Goal: Transaction & Acquisition: Purchase product/service

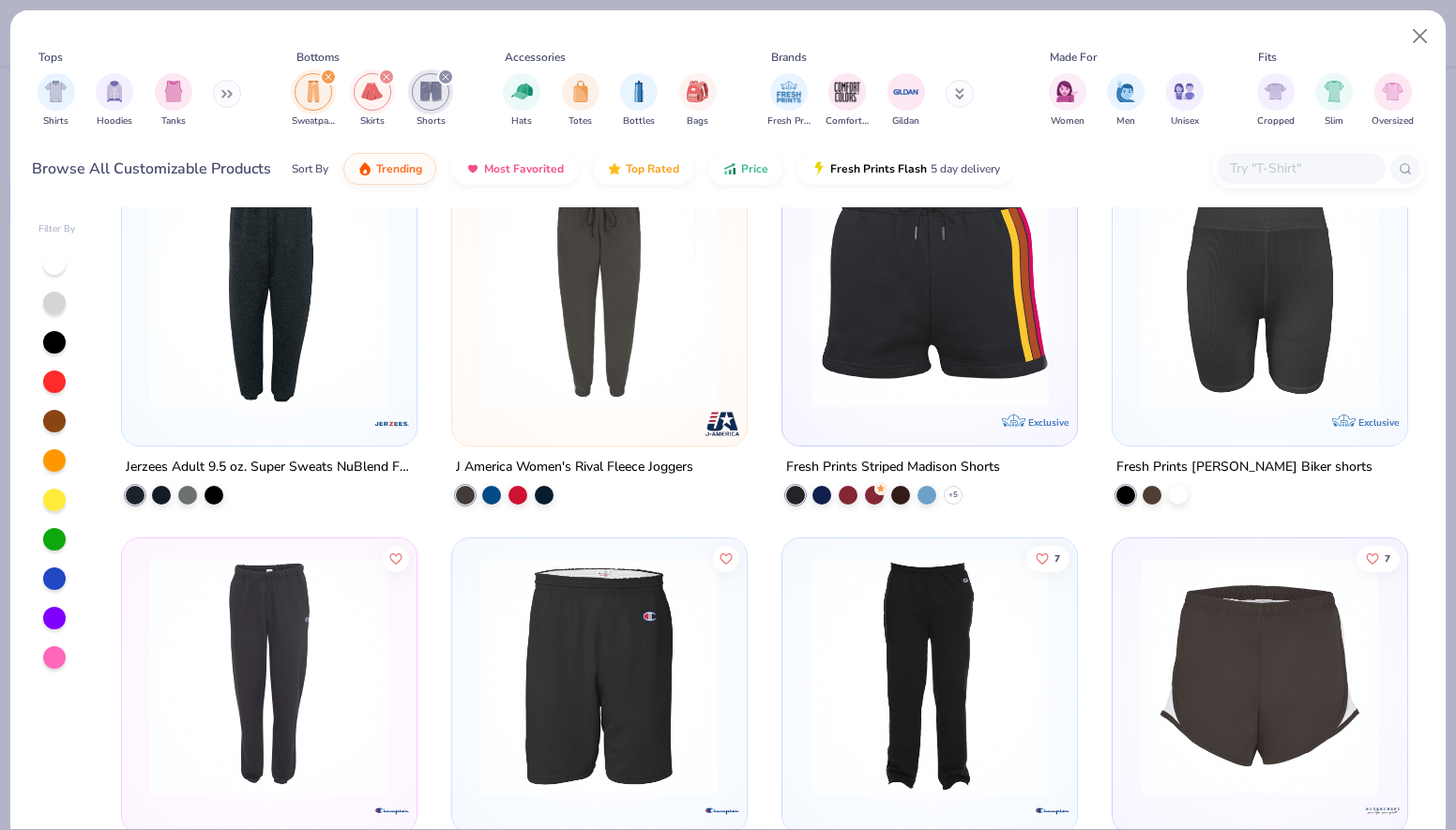
click at [443, 73] on icon "filter for Shorts" at bounding box center [446, 77] width 8 height 8
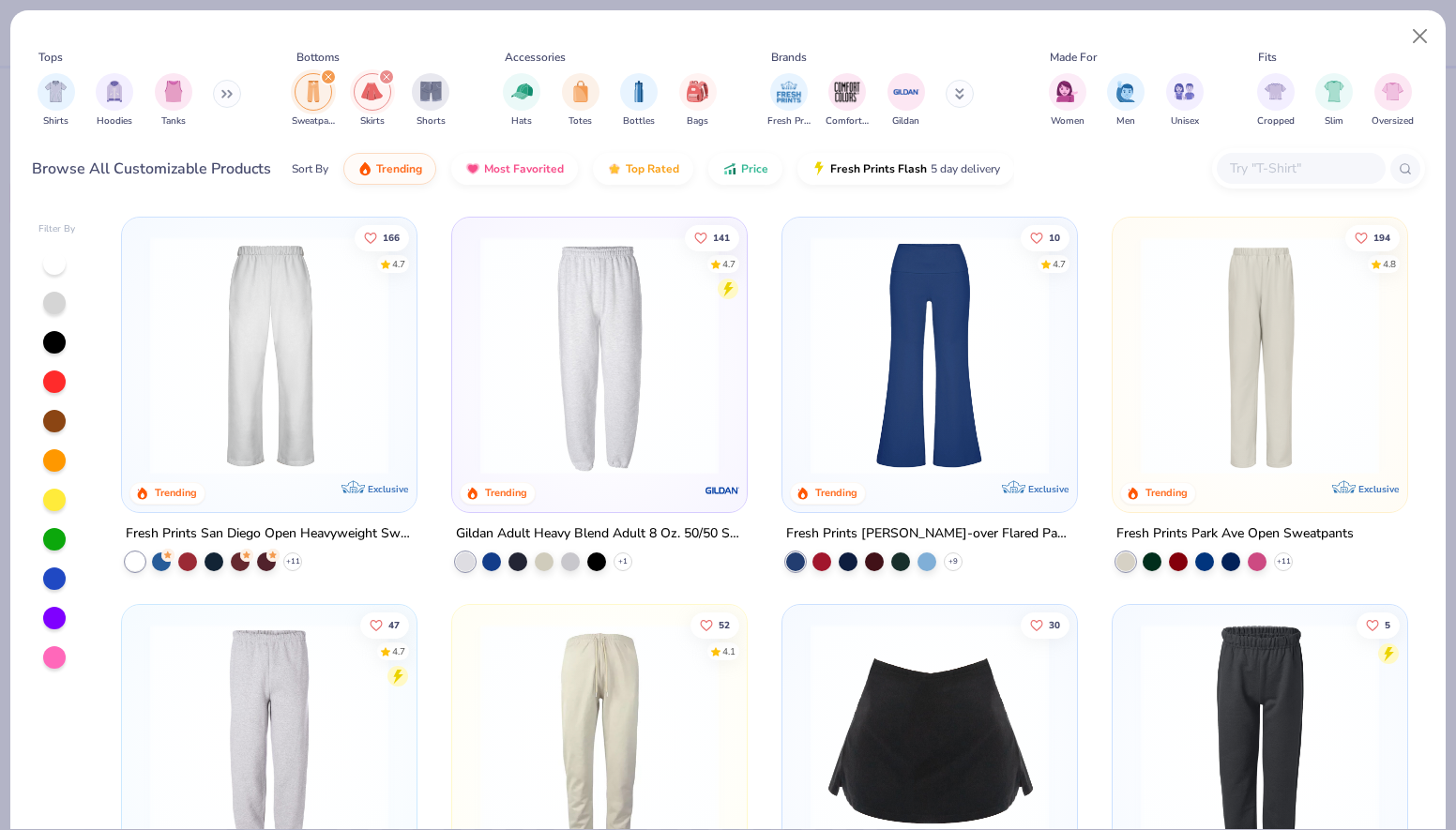
click at [383, 76] on icon "filter for Skirts" at bounding box center [386, 77] width 8 height 8
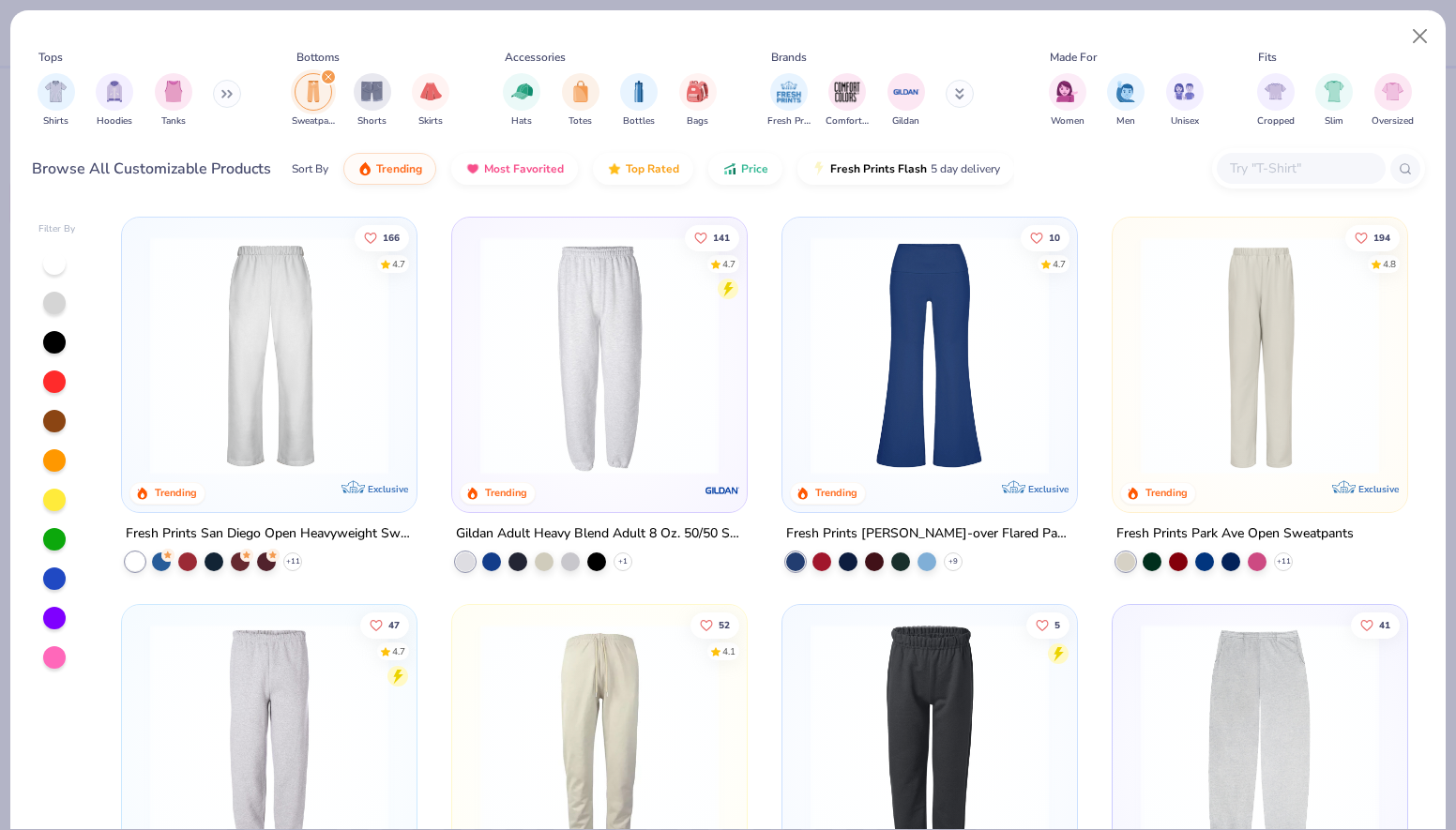
click at [332, 78] on div "filter for Sweatpants" at bounding box center [328, 77] width 17 height 17
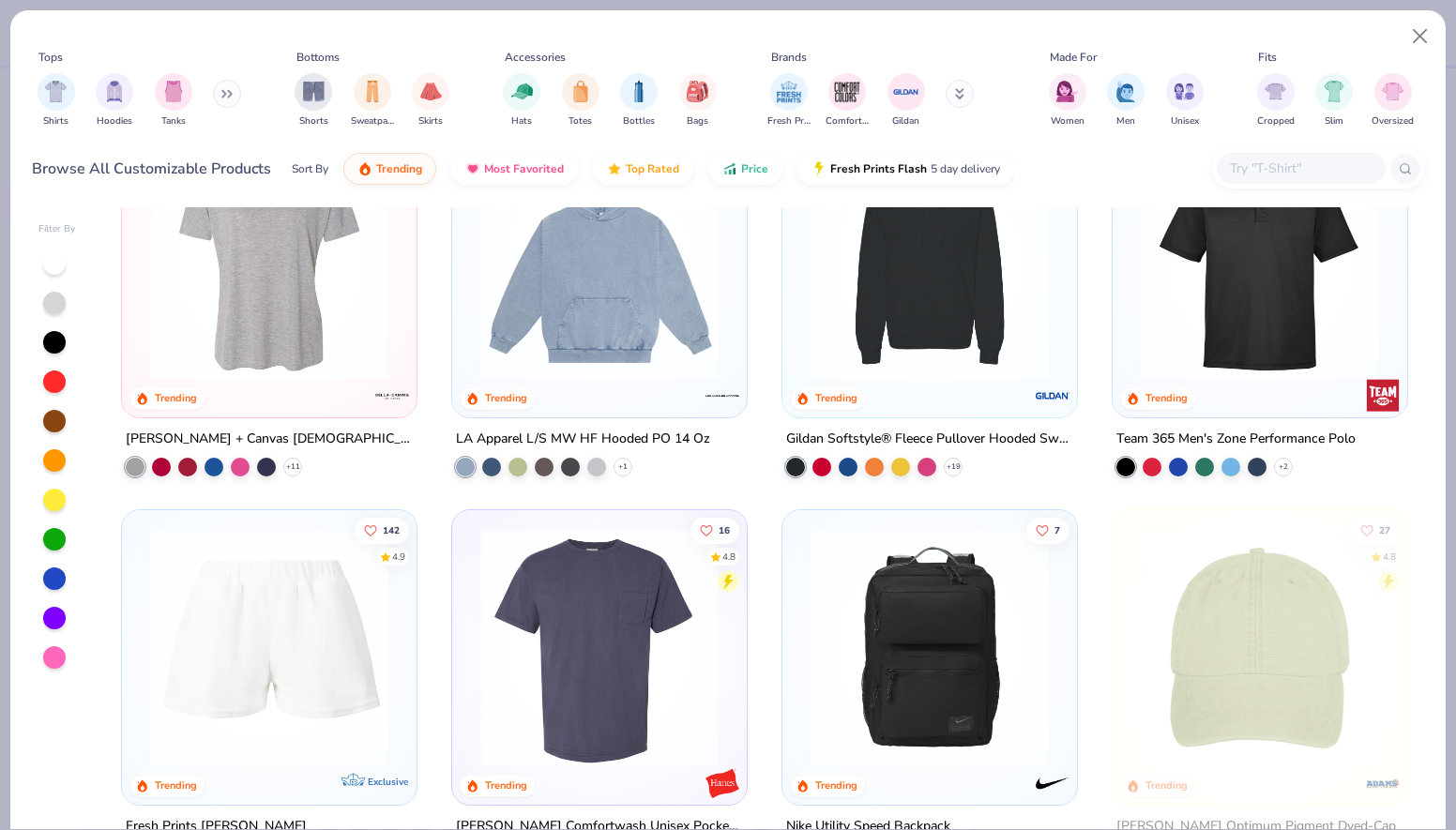
scroll to position [4583, 0]
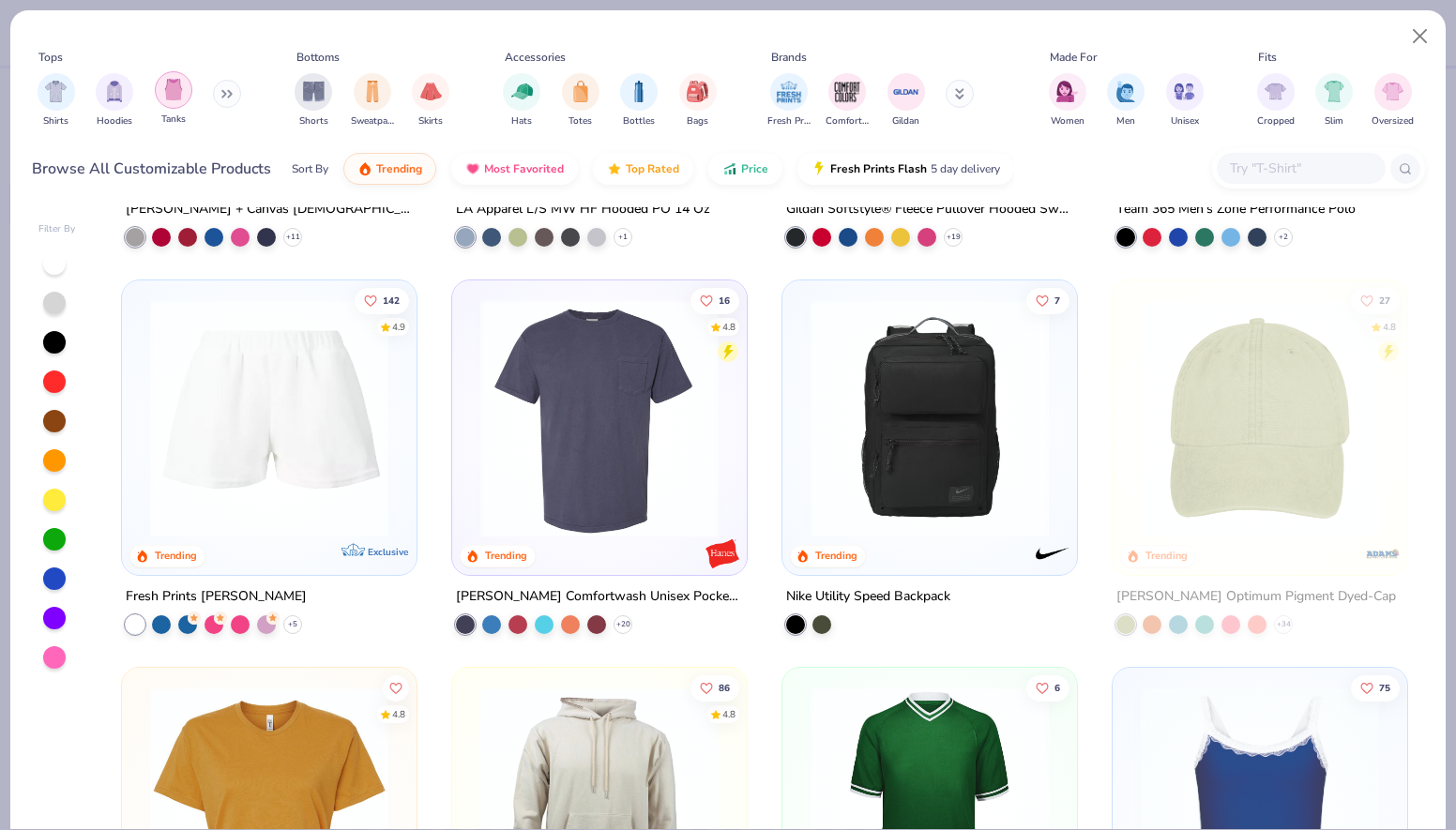
click at [177, 91] on img "filter for Tanks" at bounding box center [174, 89] width 21 height 22
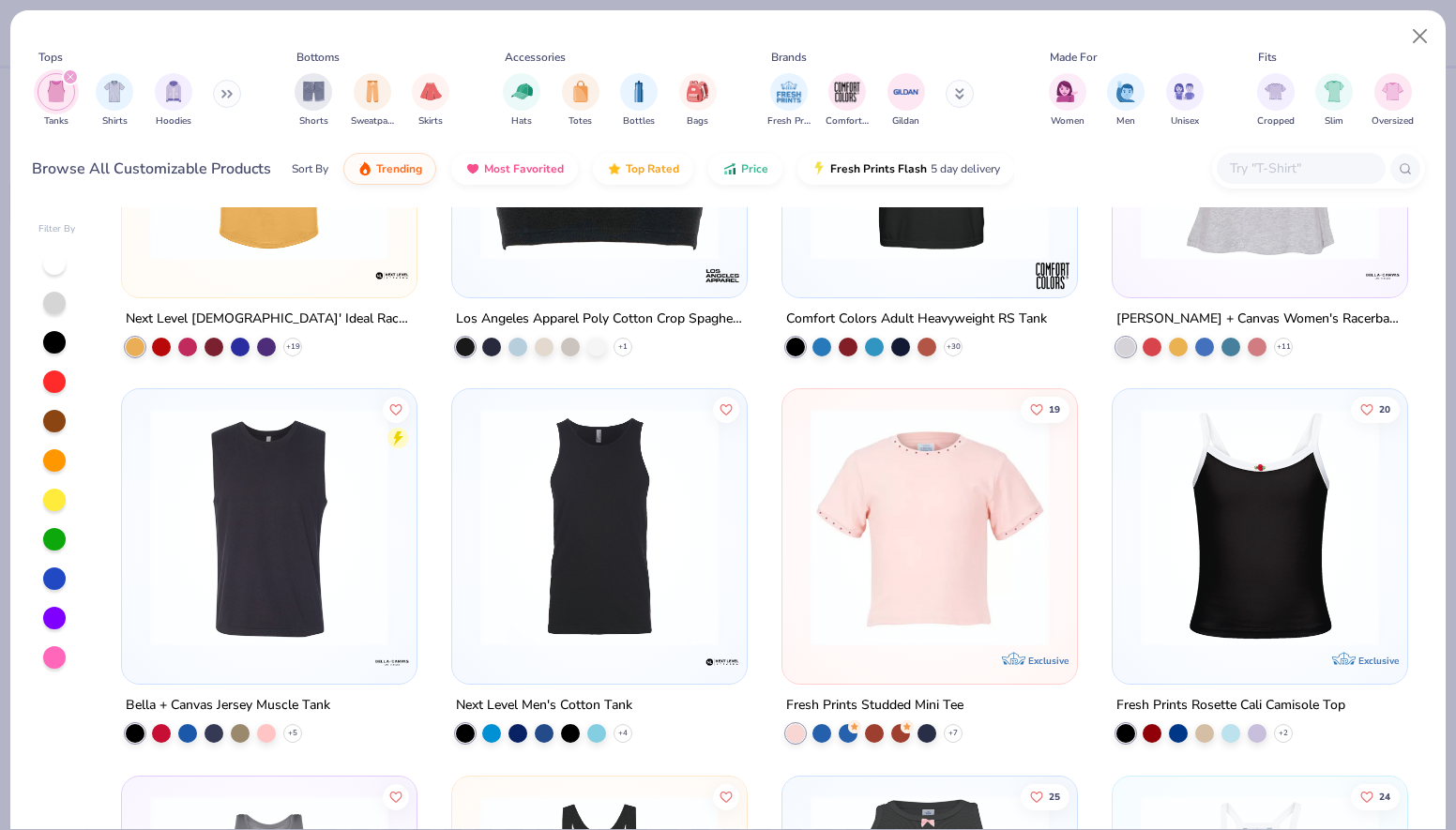
scroll to position [2592, 0]
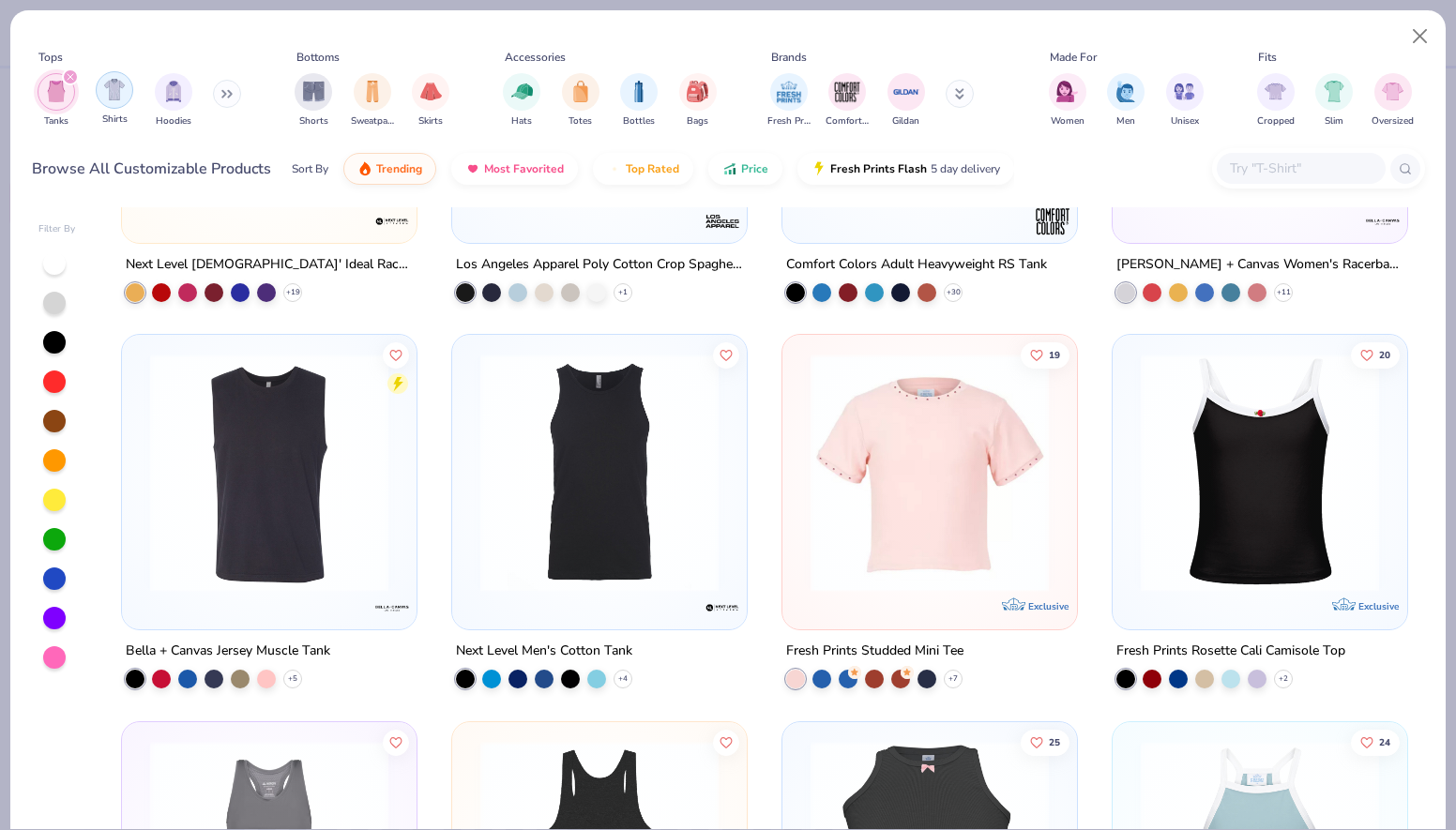
click at [125, 92] on div "filter for Shirts" at bounding box center [115, 90] width 38 height 38
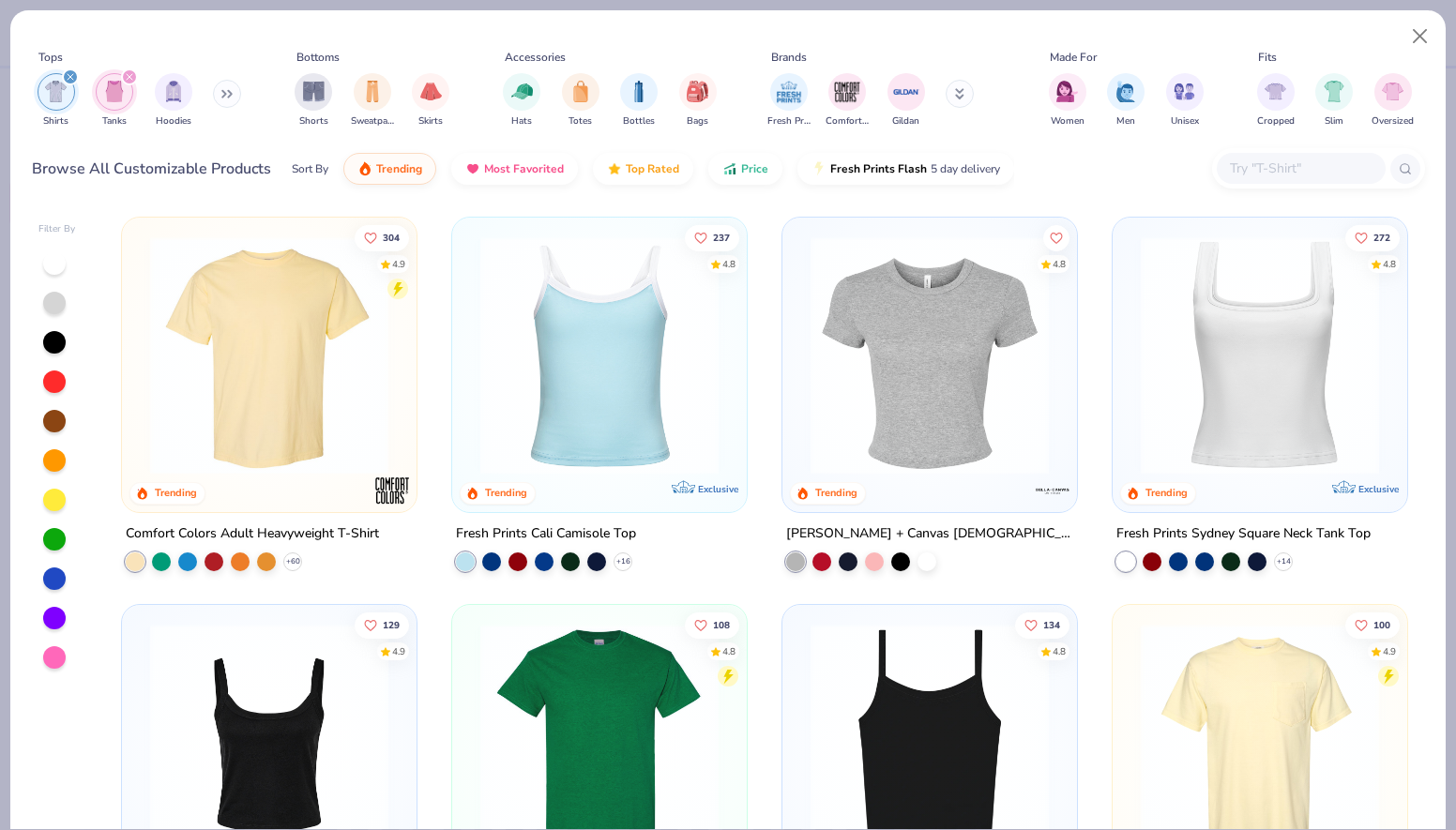
scroll to position [136, 0]
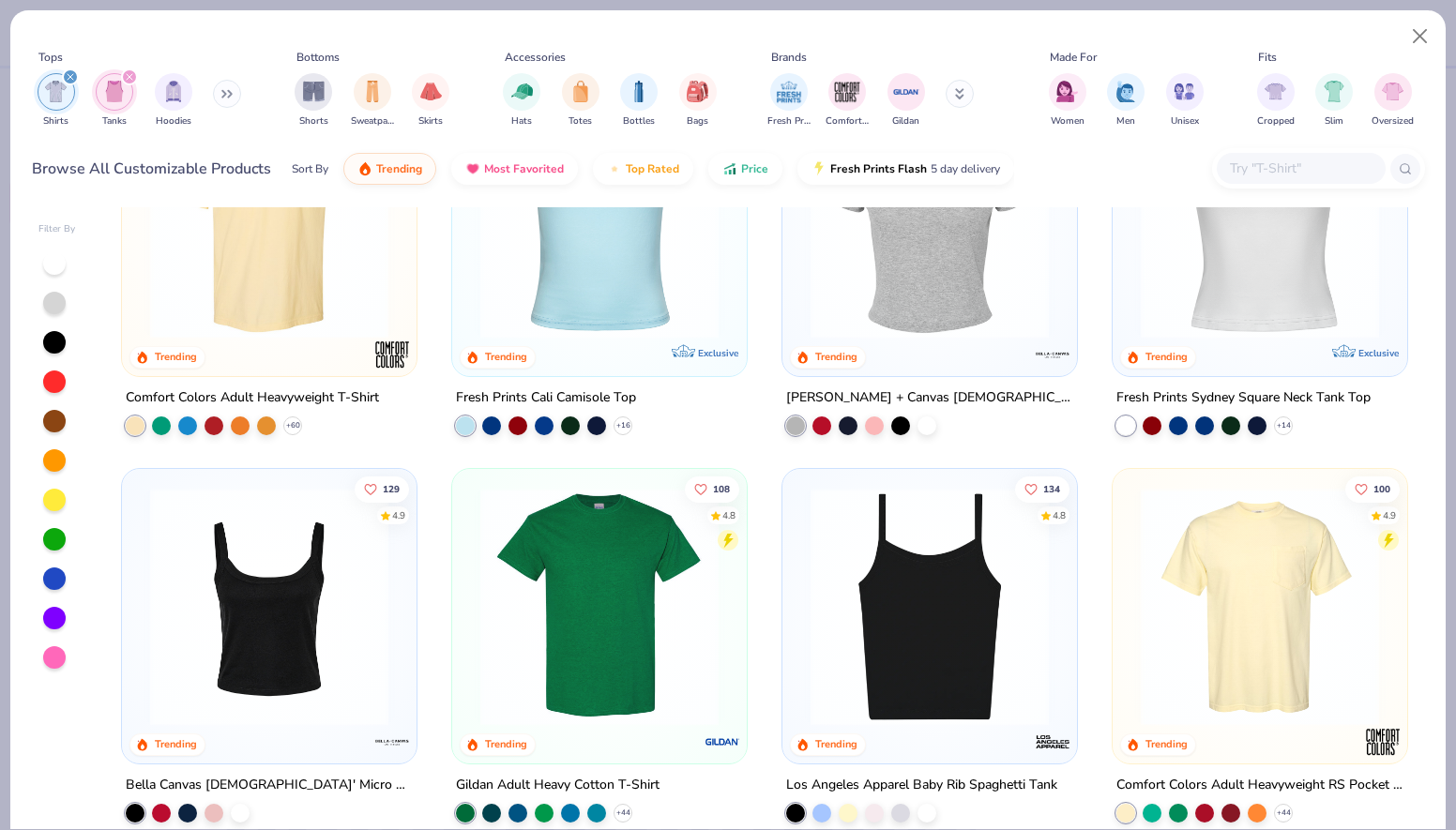
click at [294, 537] on img at bounding box center [268, 606] width 257 height 238
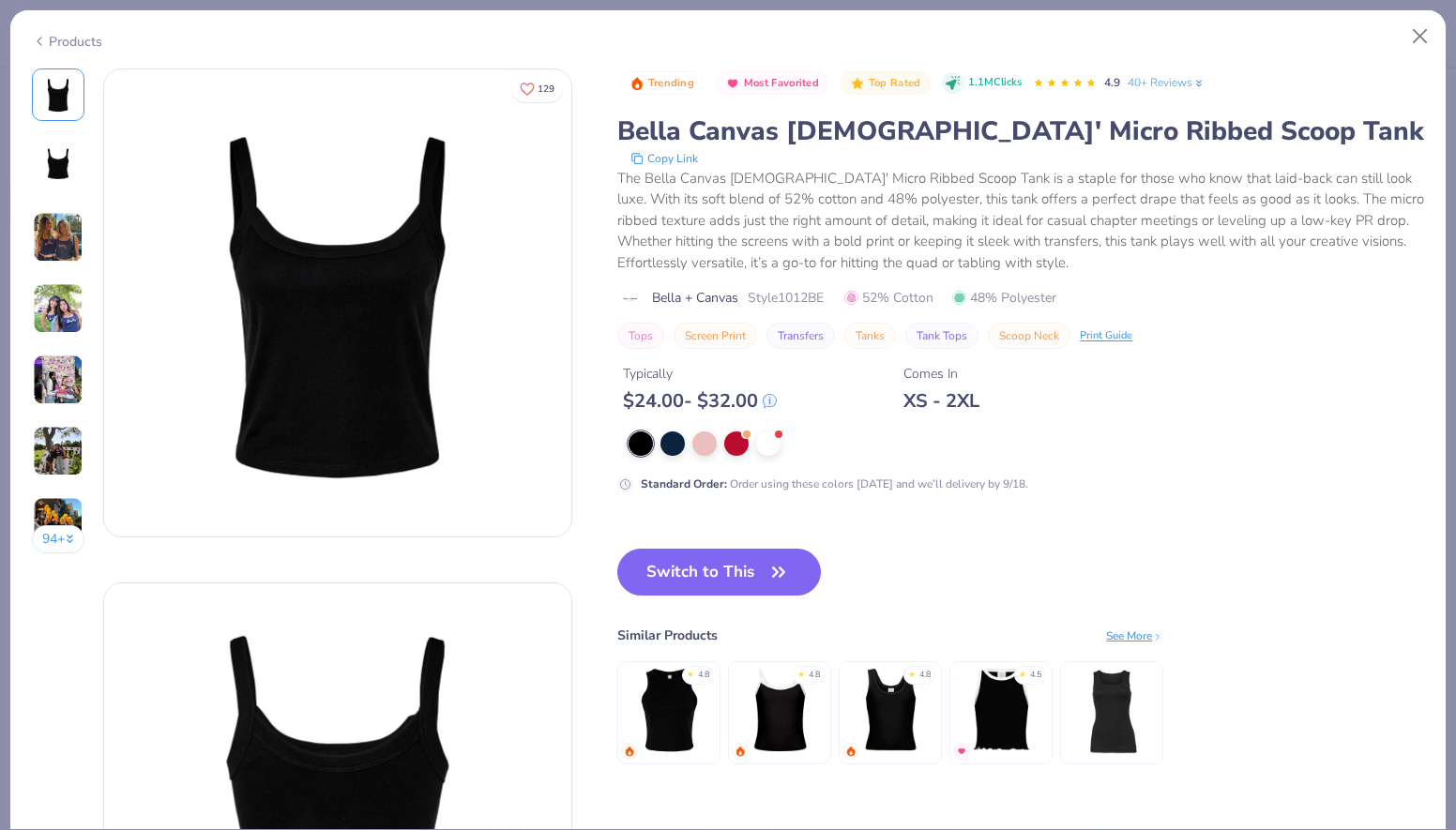
click at [50, 244] on img at bounding box center [58, 236] width 50 height 50
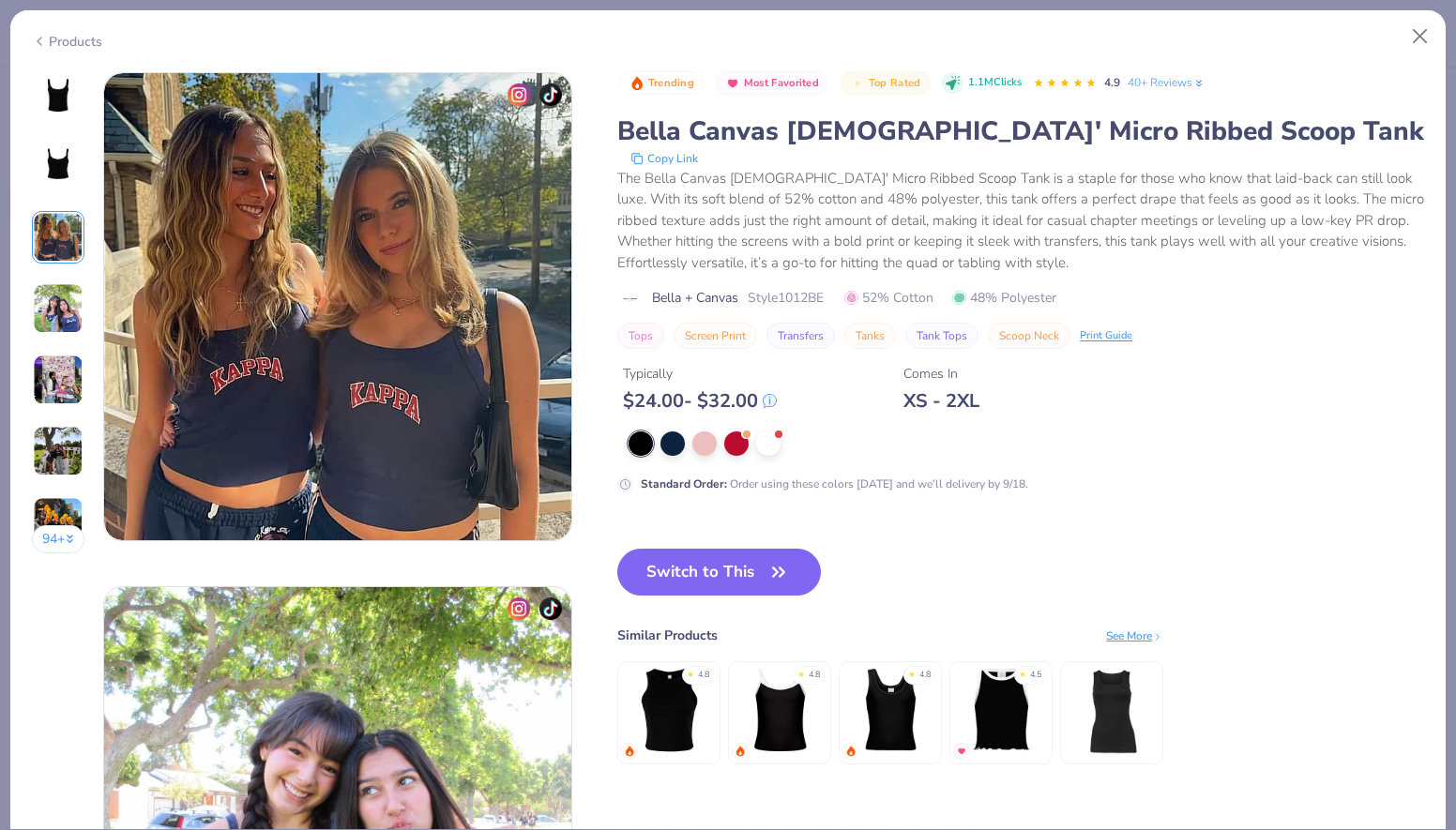
scroll to position [1028, 0]
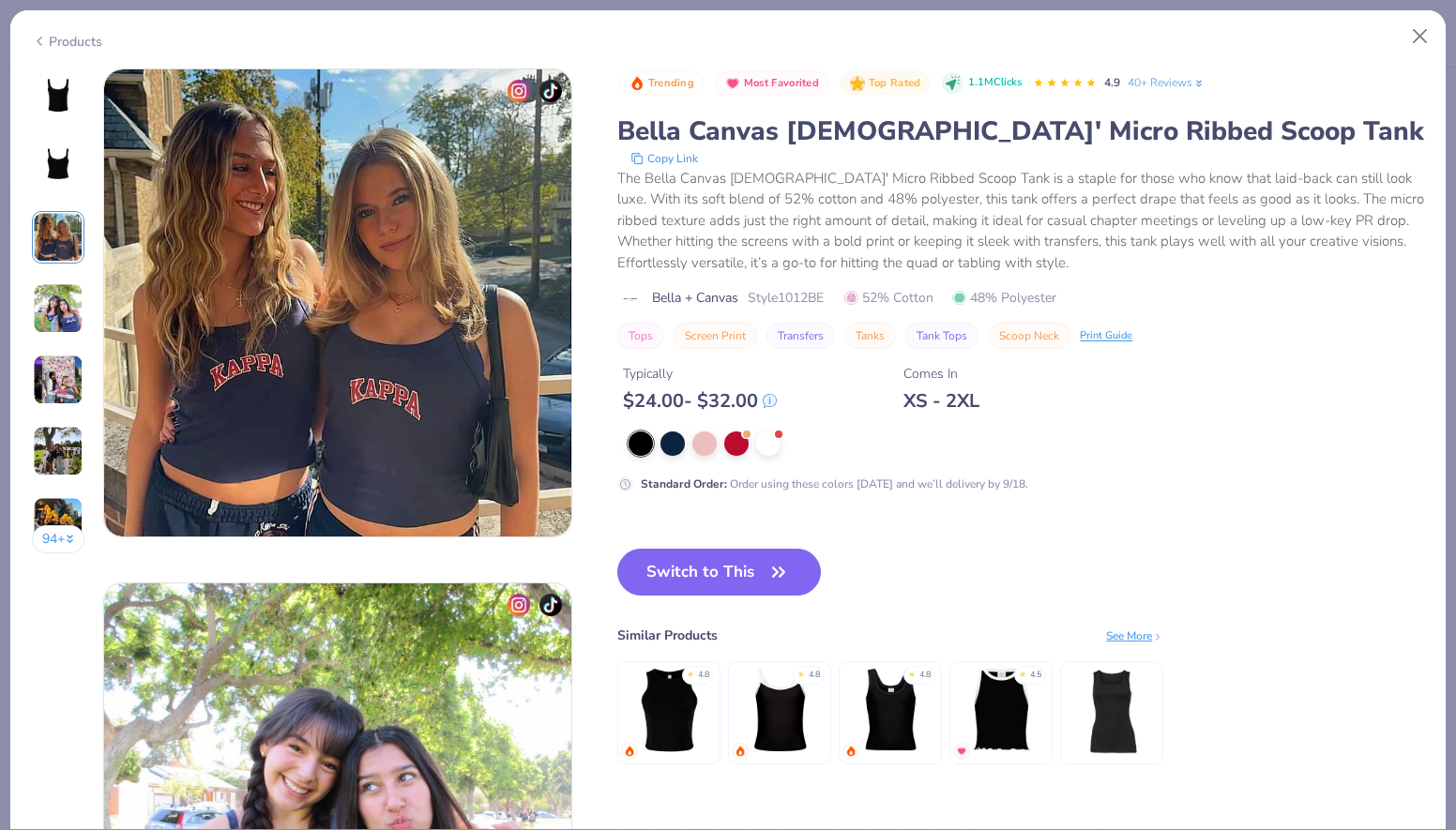
click at [56, 271] on div "94 +" at bounding box center [59, 318] width 53 height 499
click at [59, 292] on img at bounding box center [58, 308] width 50 height 50
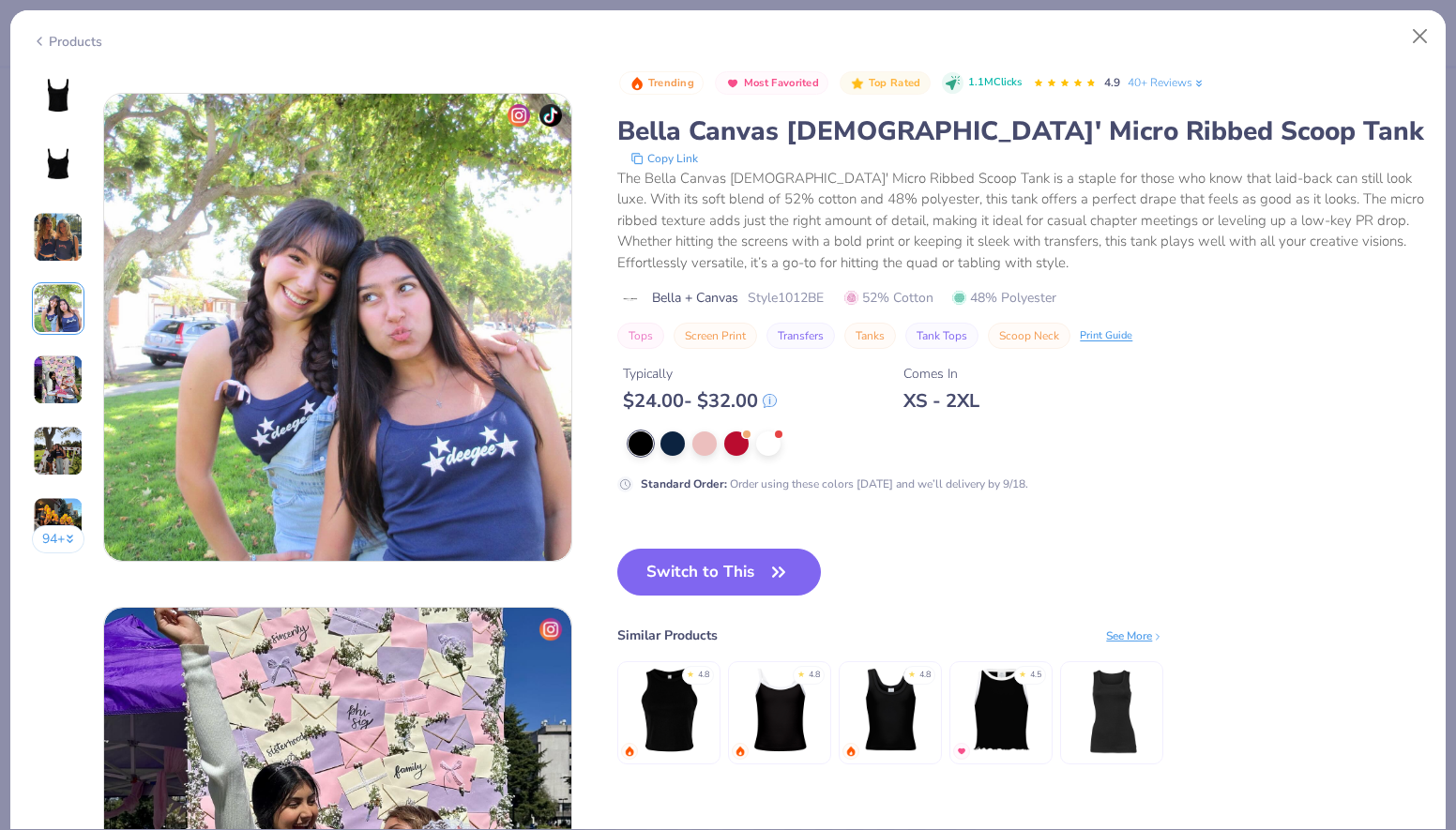
scroll to position [1542, 0]
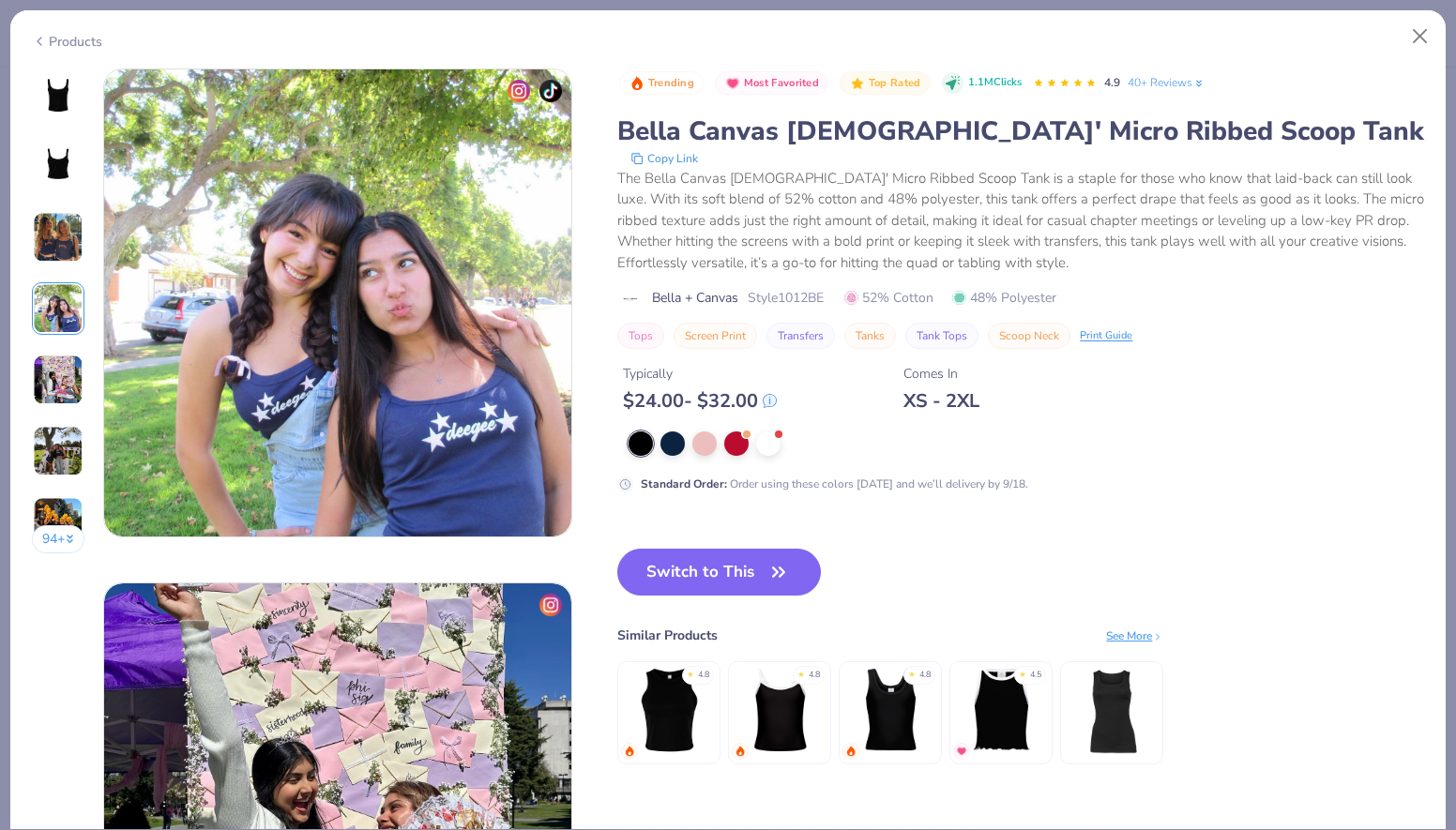
click at [52, 367] on img at bounding box center [58, 379] width 50 height 50
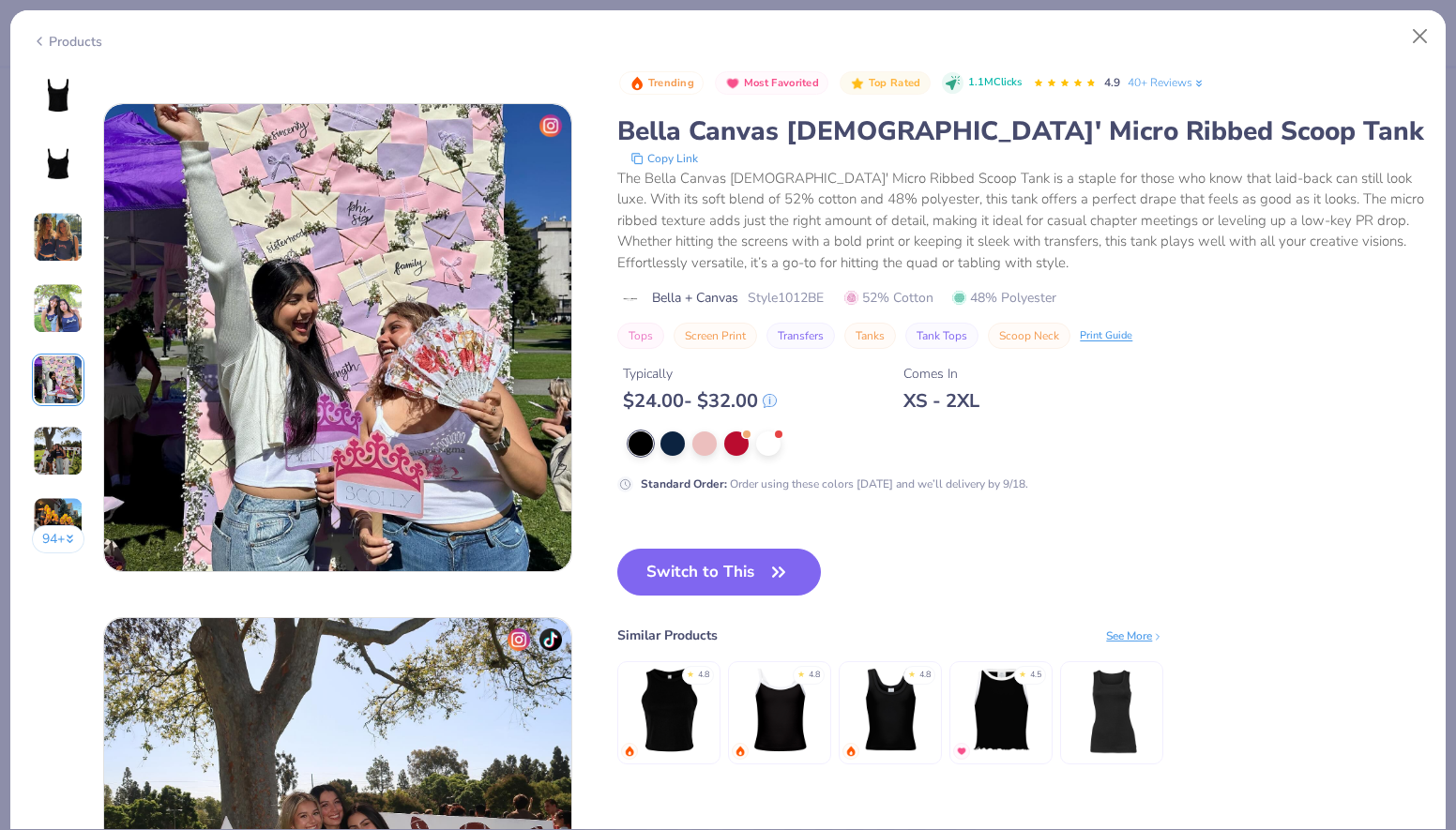
scroll to position [2056, 0]
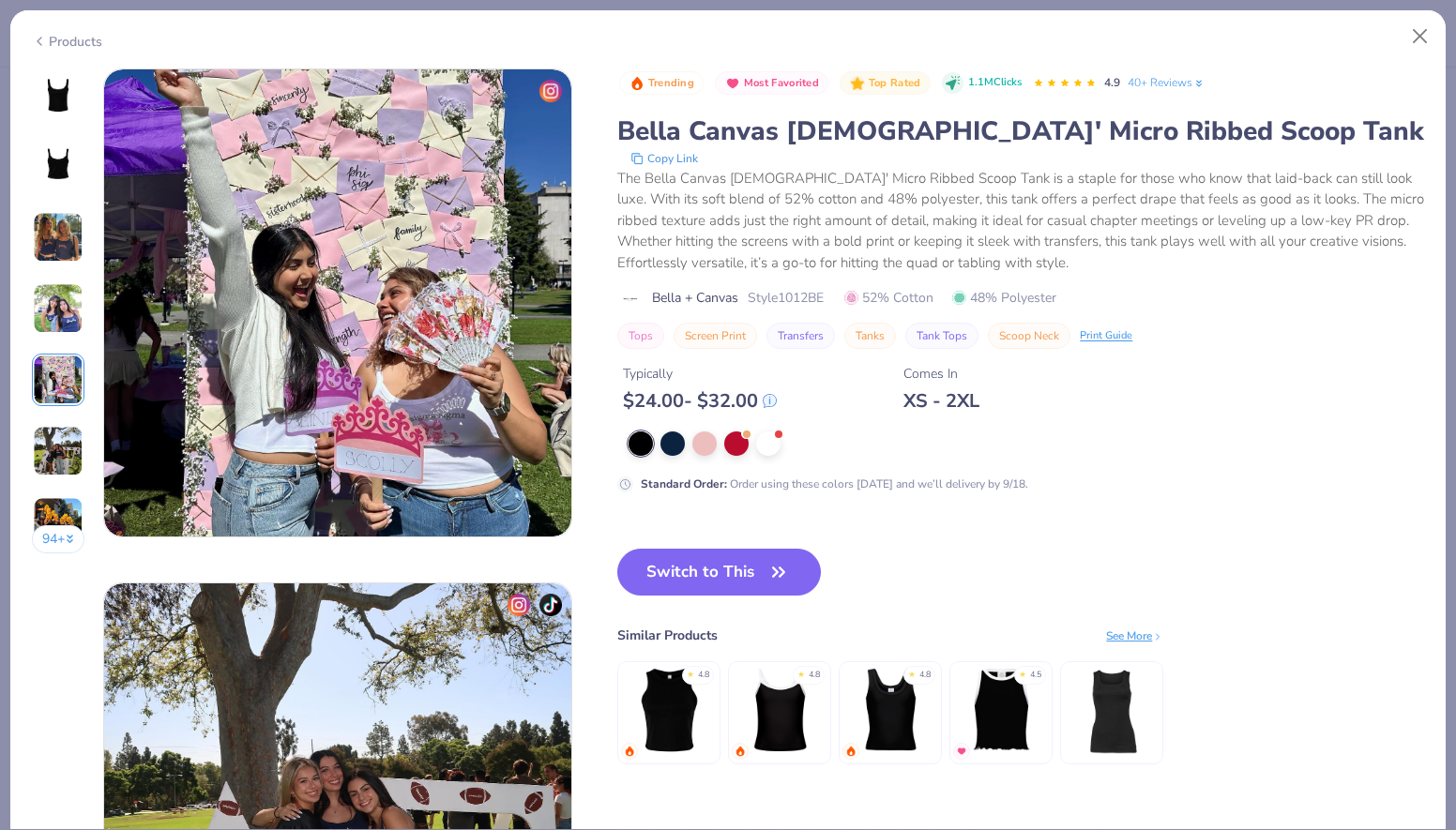
click at [52, 437] on img at bounding box center [58, 451] width 50 height 50
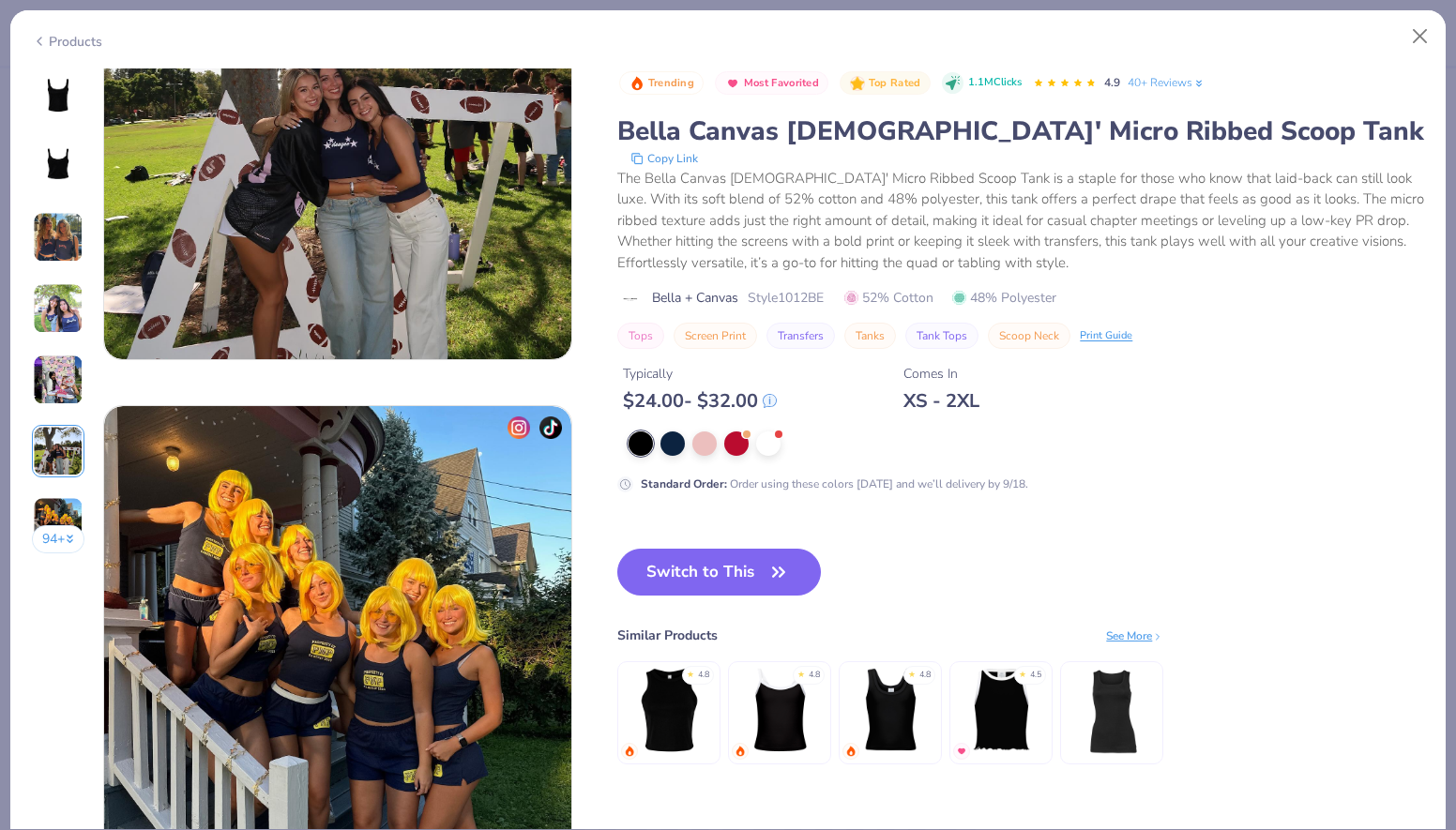
scroll to position [2763, 0]
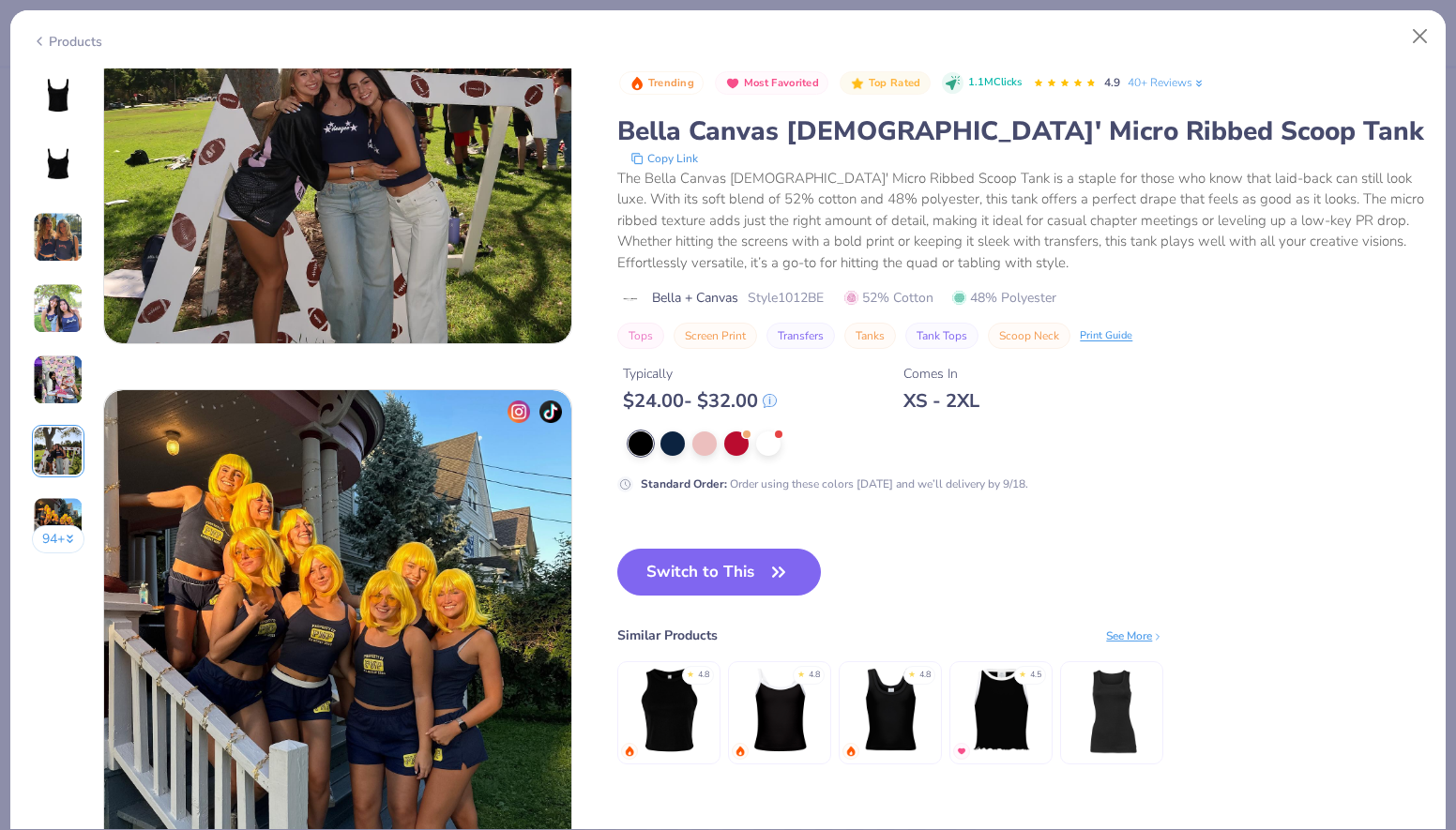
click at [79, 41] on div "Products" at bounding box center [67, 42] width 70 height 20
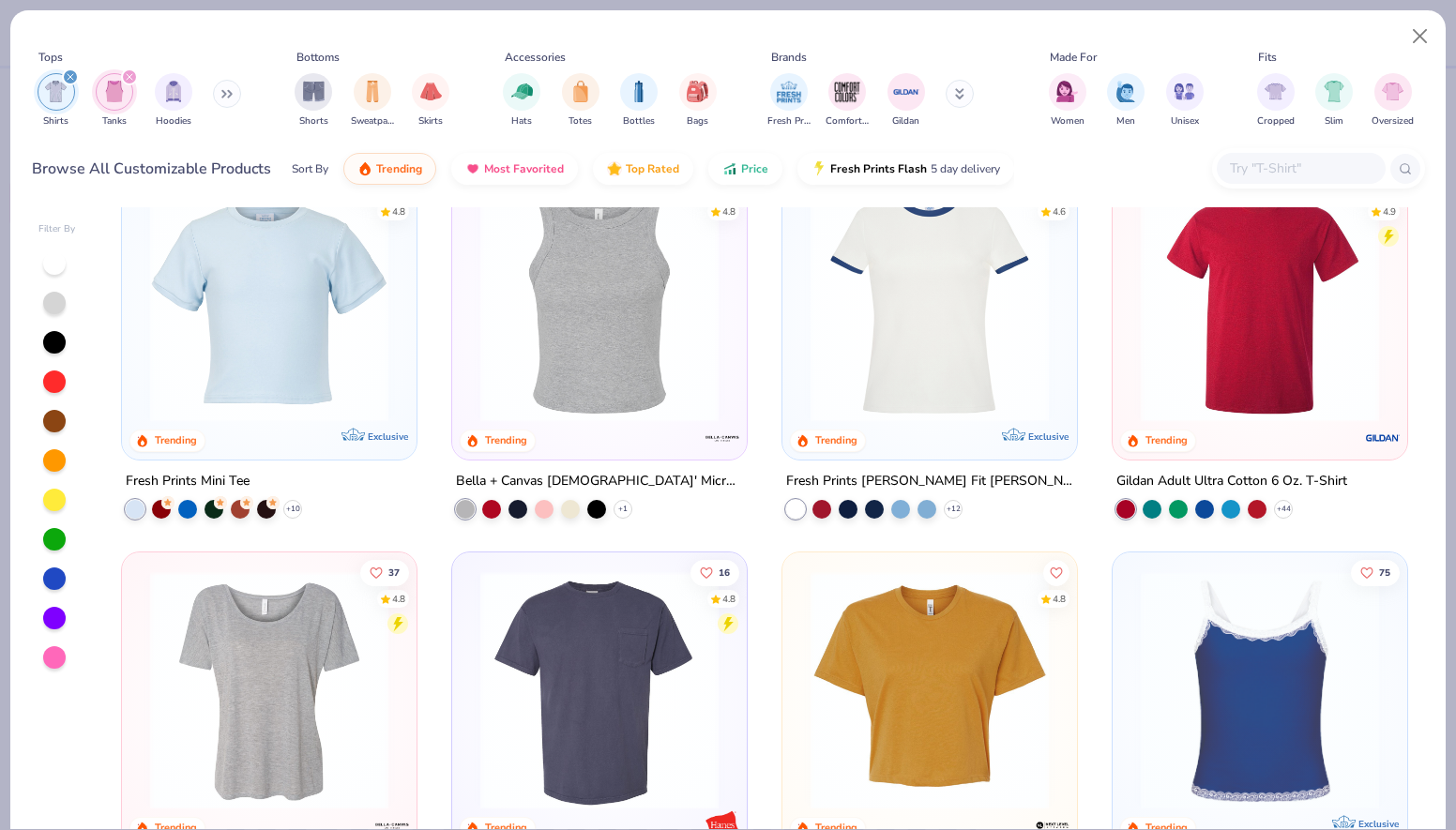
scroll to position [1210, 0]
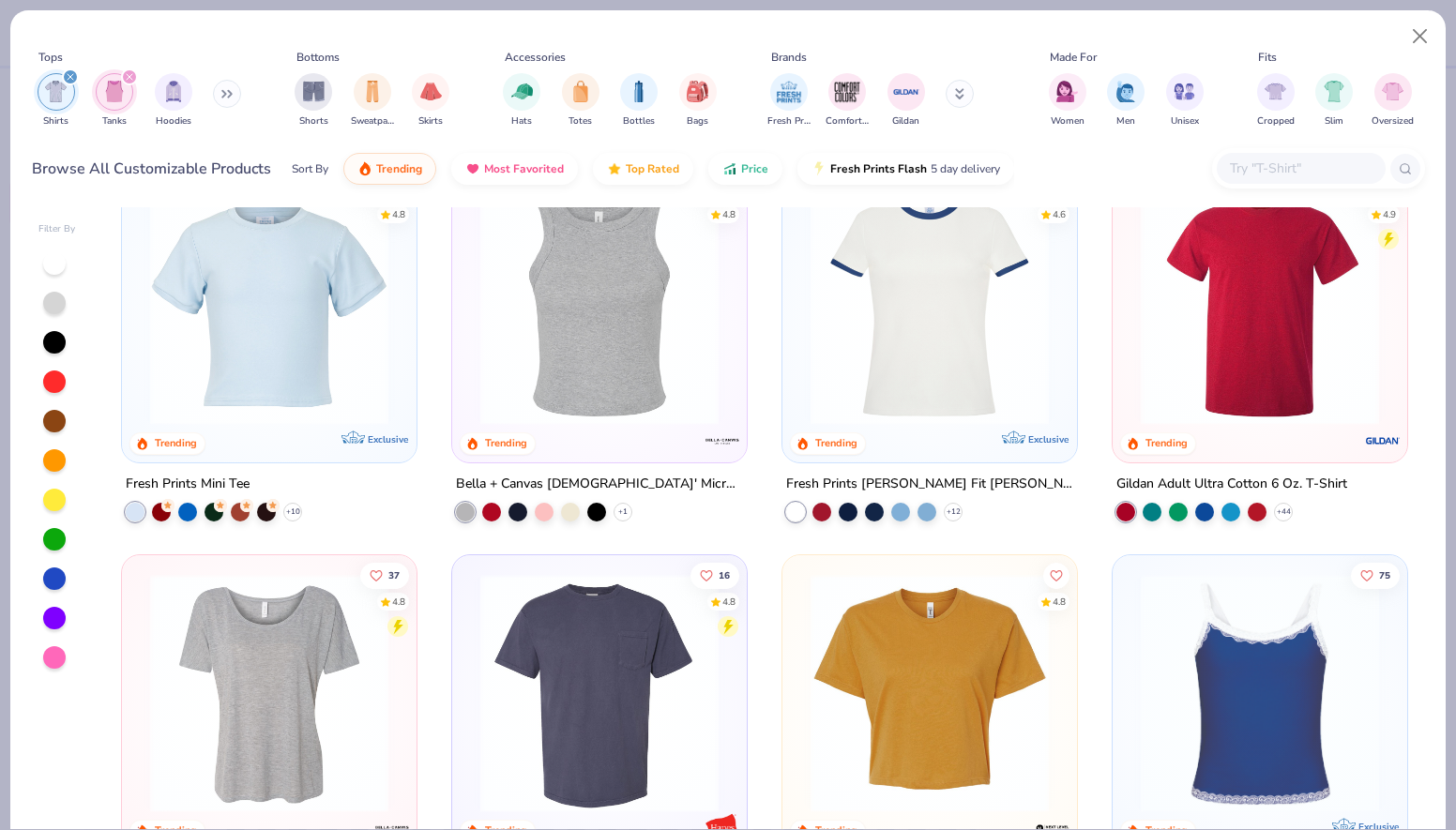
click at [569, 353] on img at bounding box center [599, 305] width 257 height 238
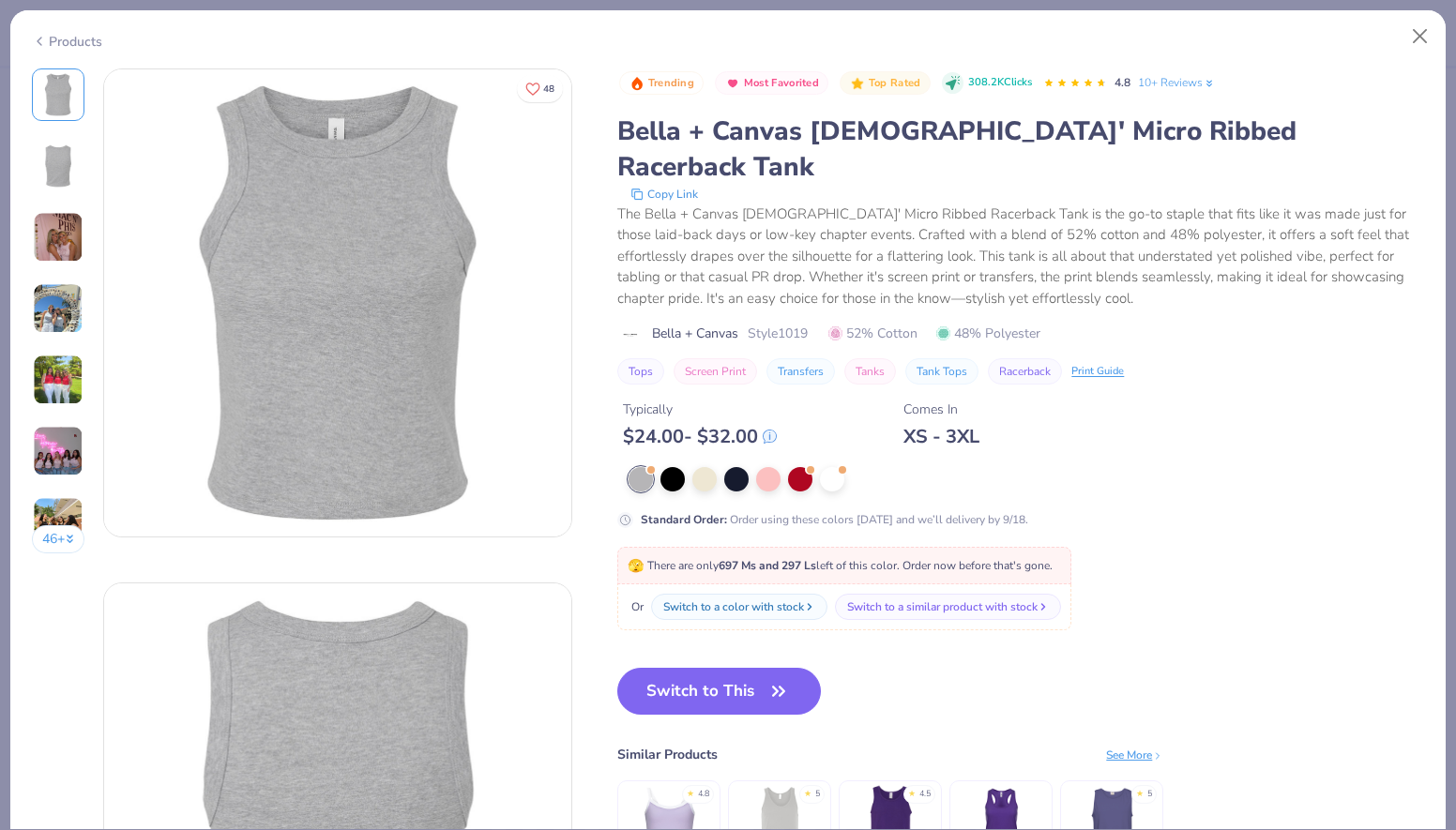
click at [56, 221] on img at bounding box center [58, 236] width 50 height 50
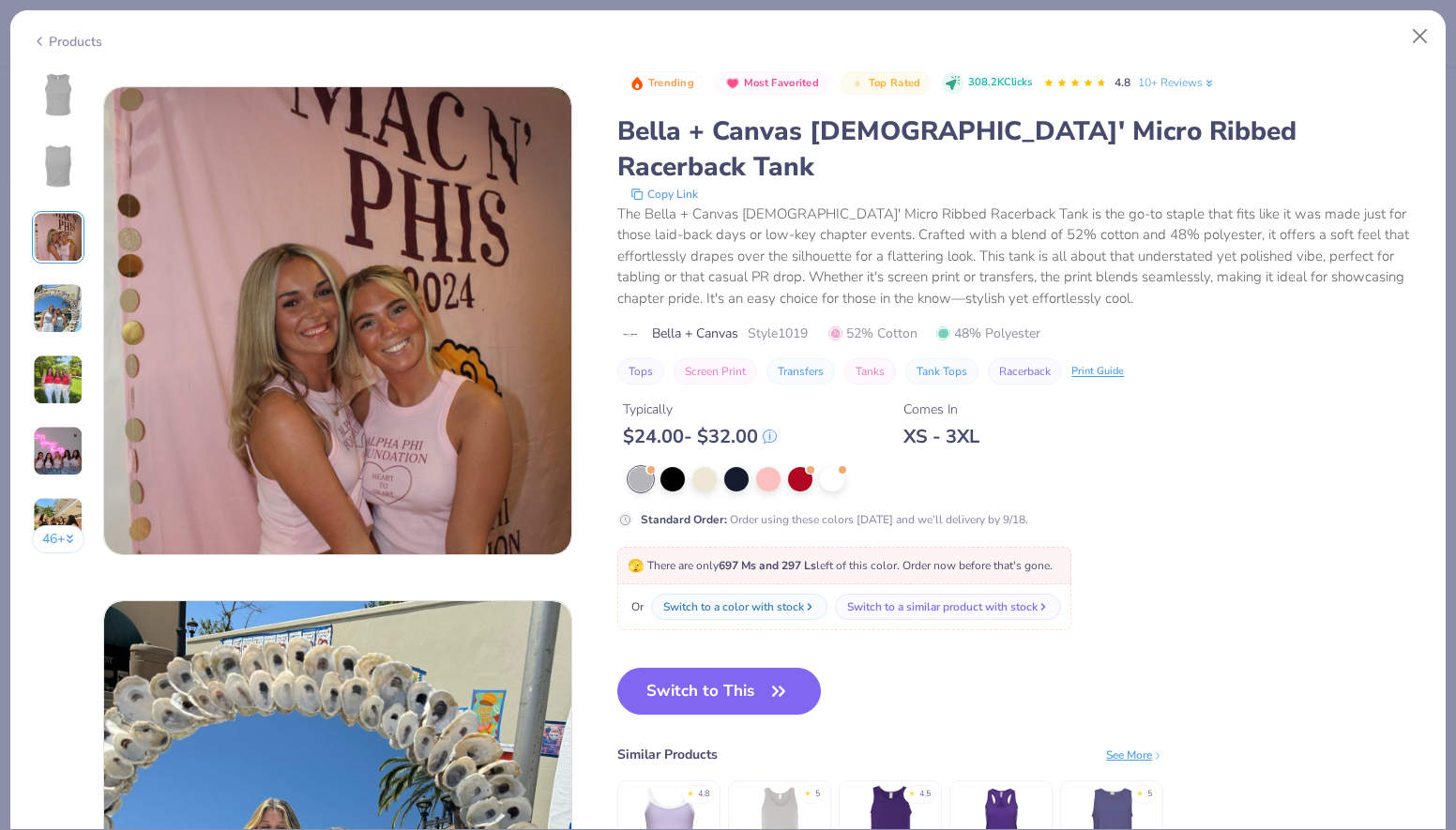
scroll to position [1028, 0]
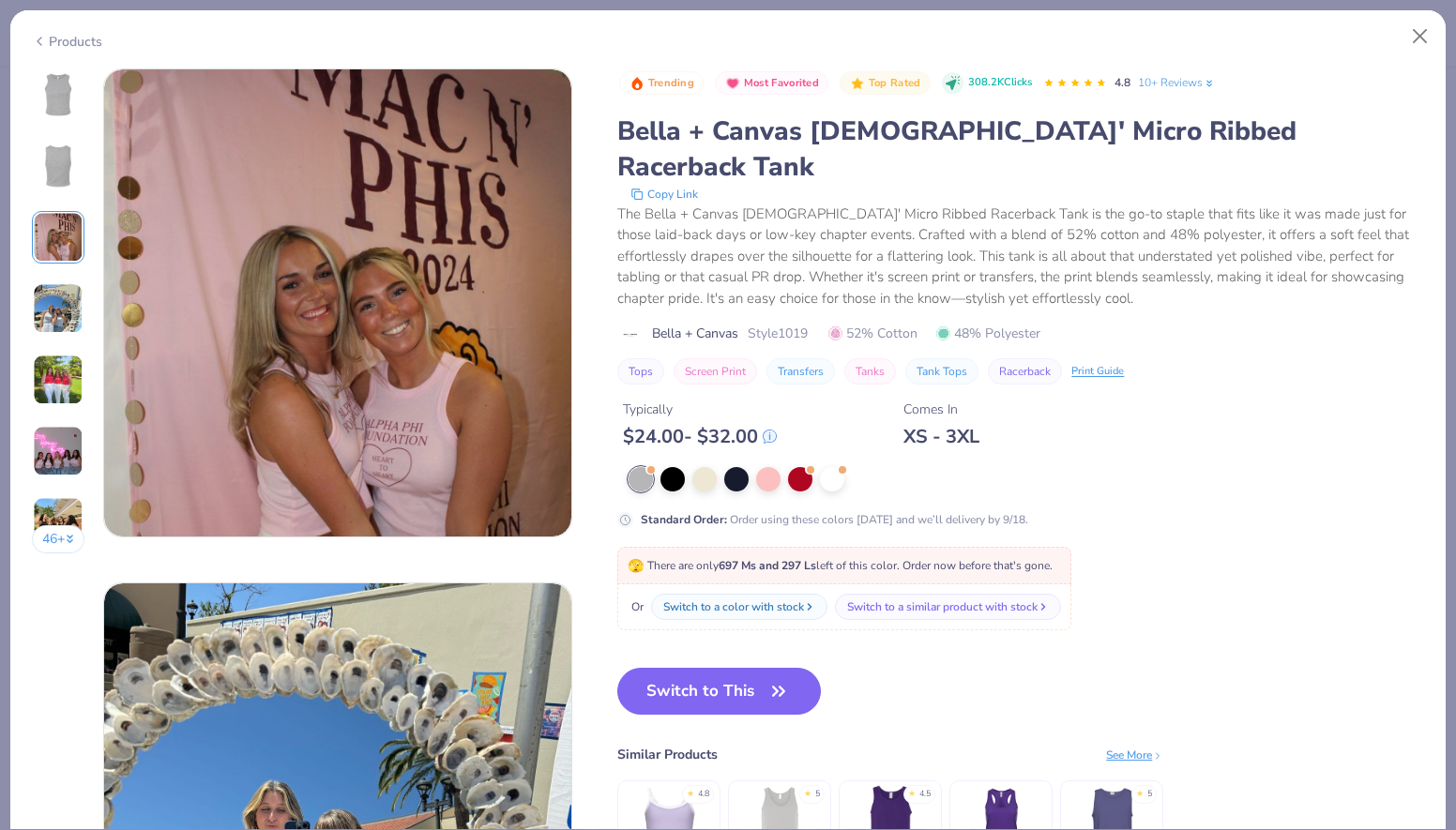
click at [67, 306] on img at bounding box center [58, 308] width 50 height 50
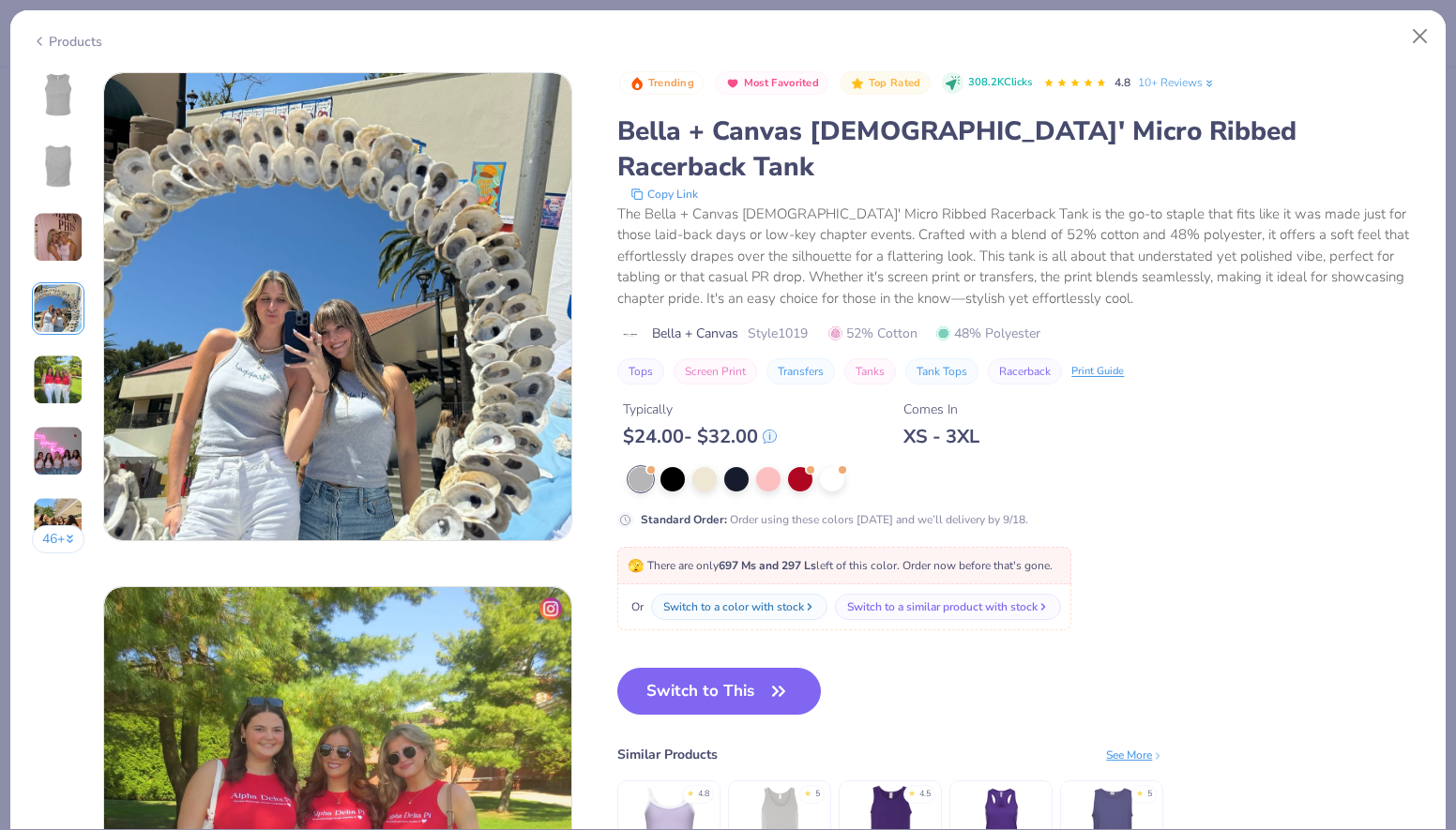
scroll to position [1542, 0]
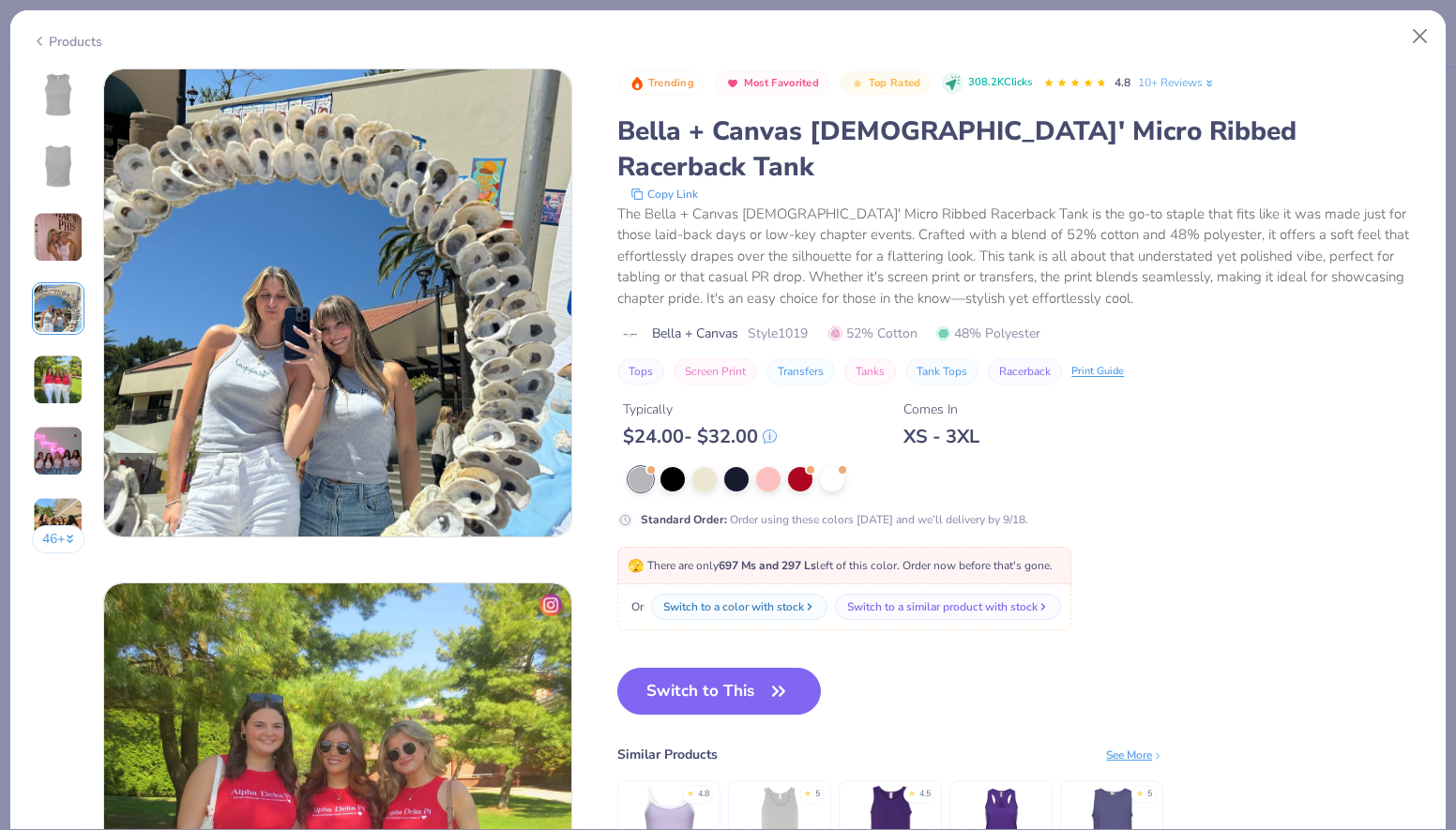
click at [84, 52] on div "Products" at bounding box center [728, 34] width 1435 height 48
click at [84, 39] on div "Products" at bounding box center [67, 42] width 70 height 20
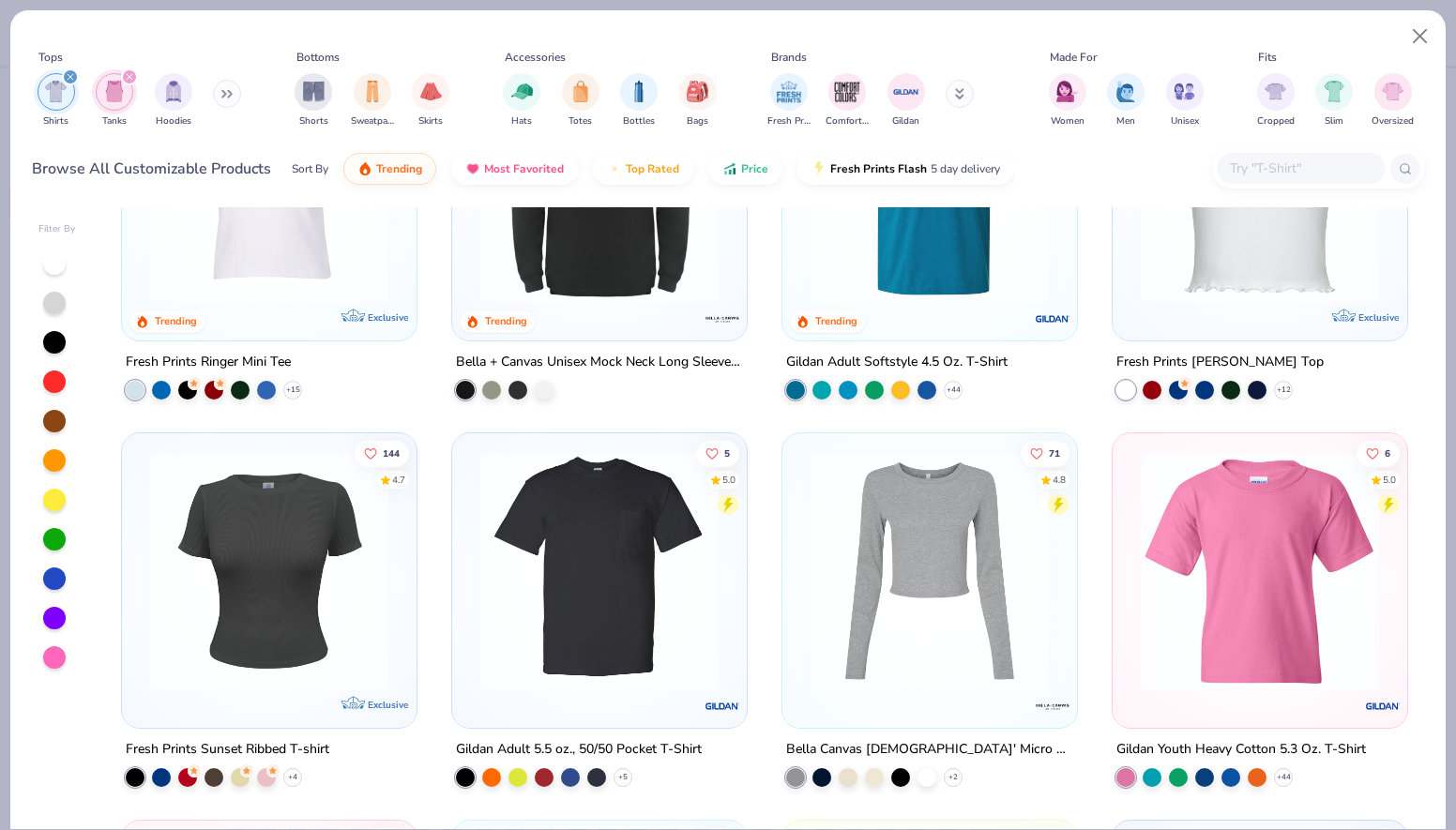
scroll to position [3467, 0]
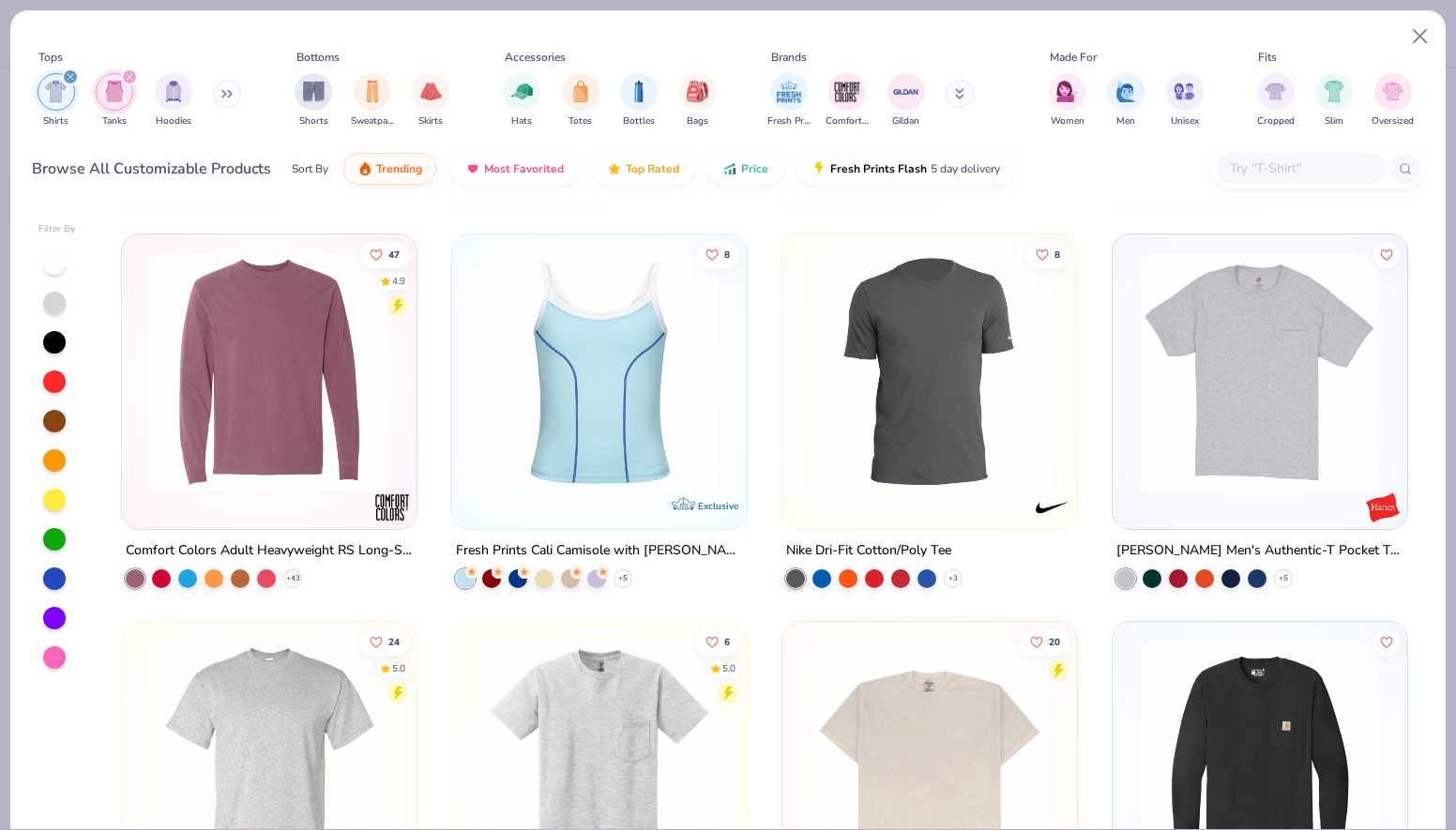
click at [544, 417] on img at bounding box center [599, 372] width 257 height 238
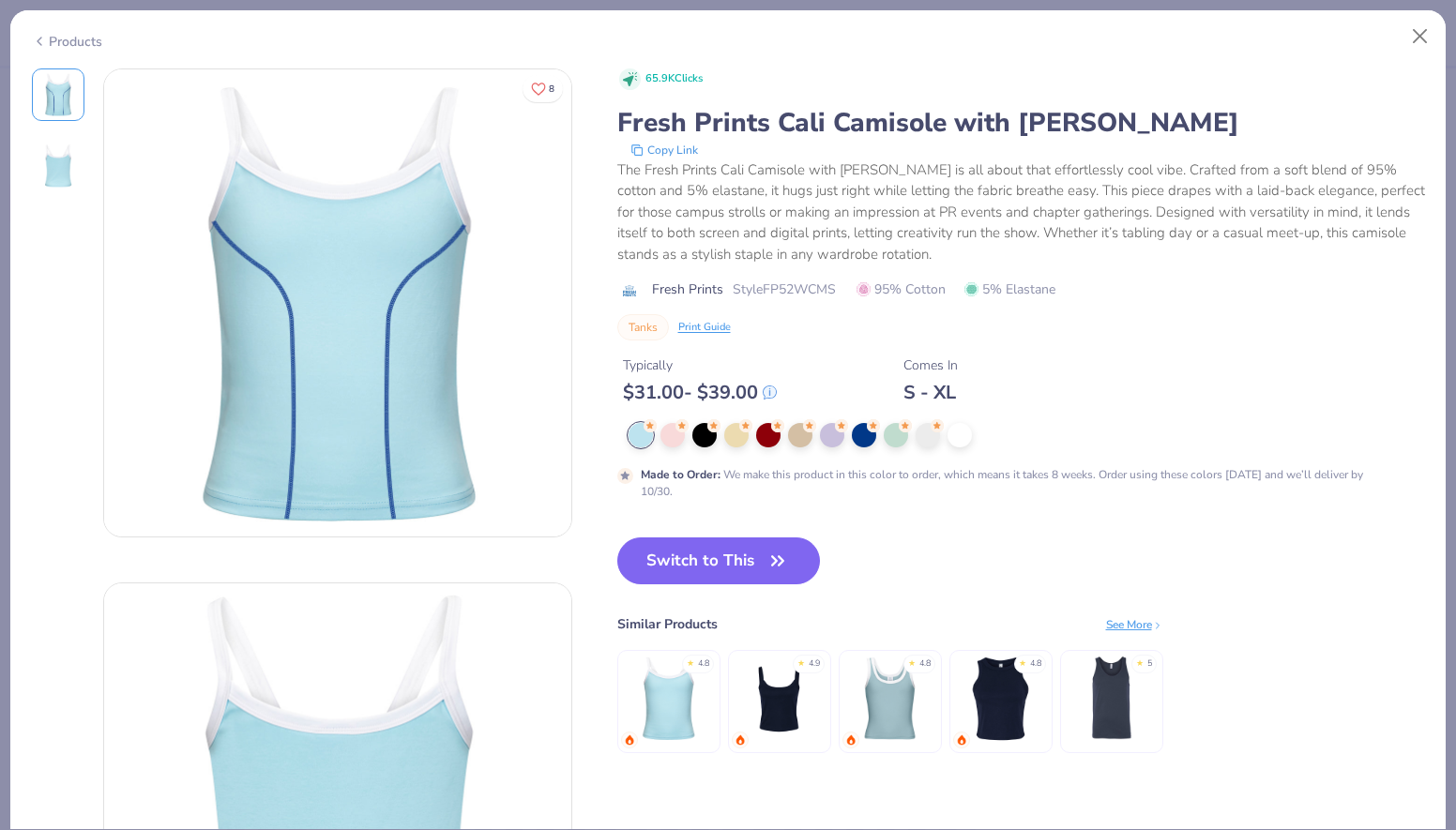
click at [88, 37] on div "Products" at bounding box center [67, 42] width 70 height 20
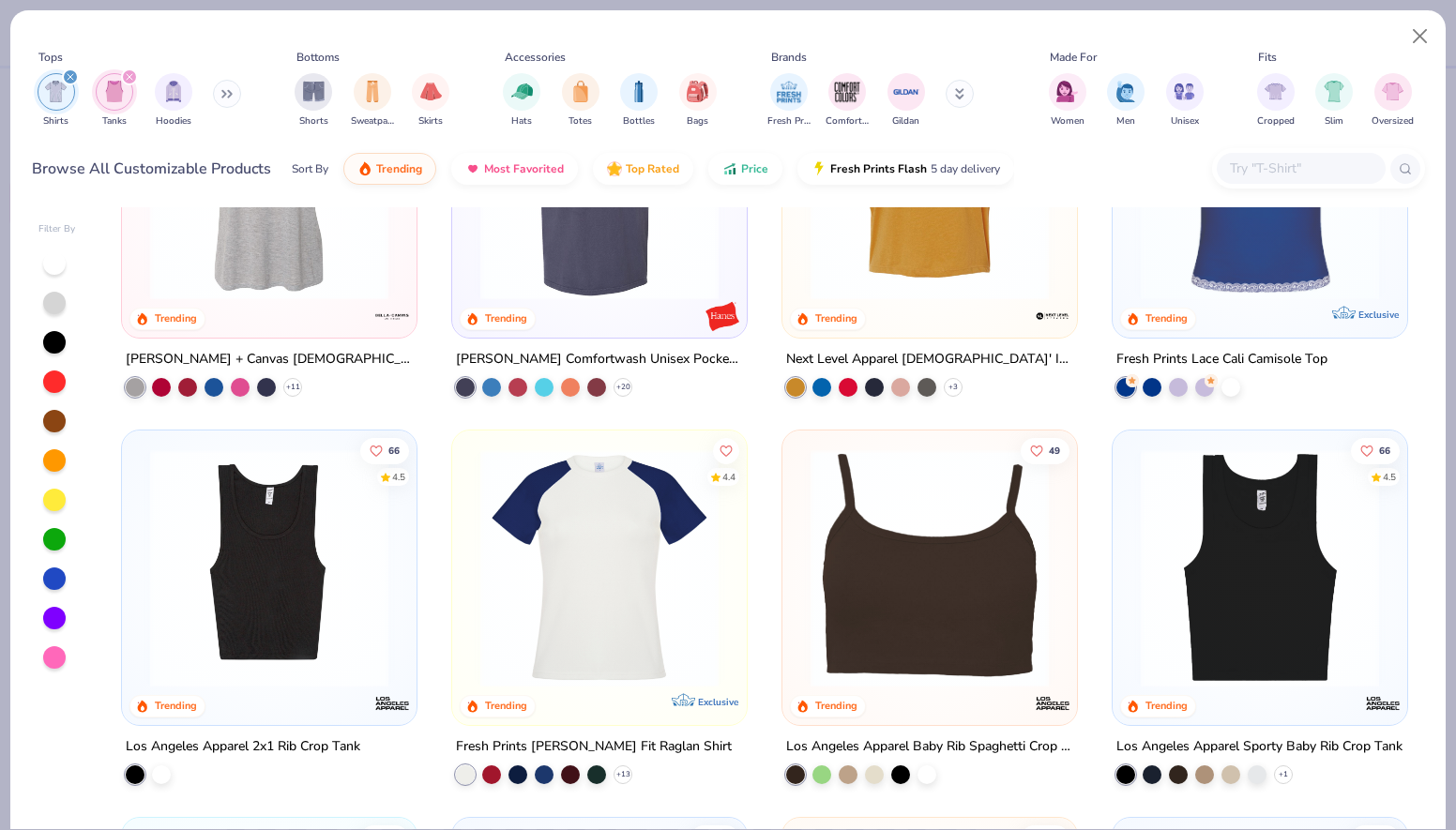
scroll to position [1720, 0]
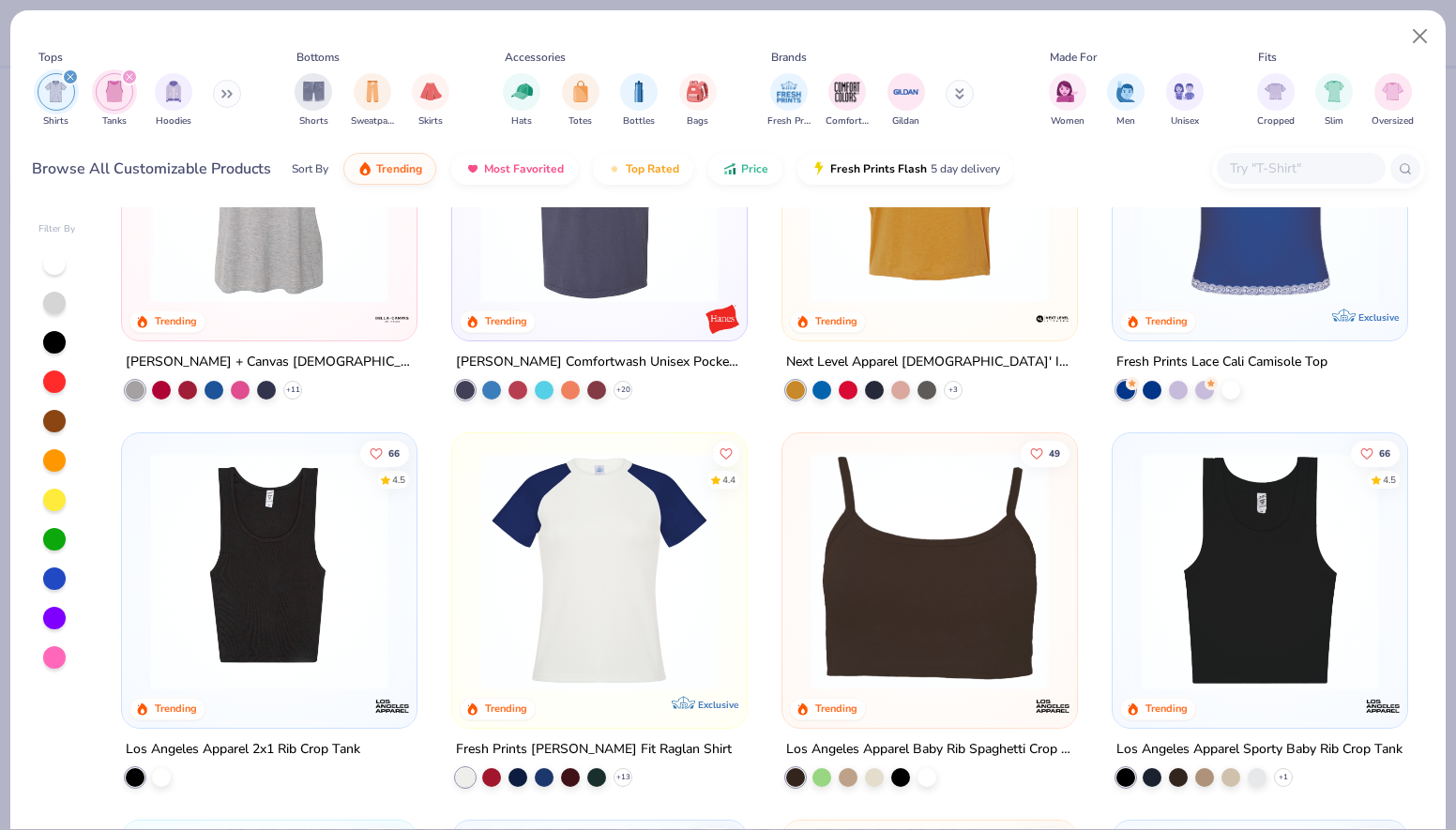
click at [961, 99] on icon at bounding box center [960, 94] width 9 height 11
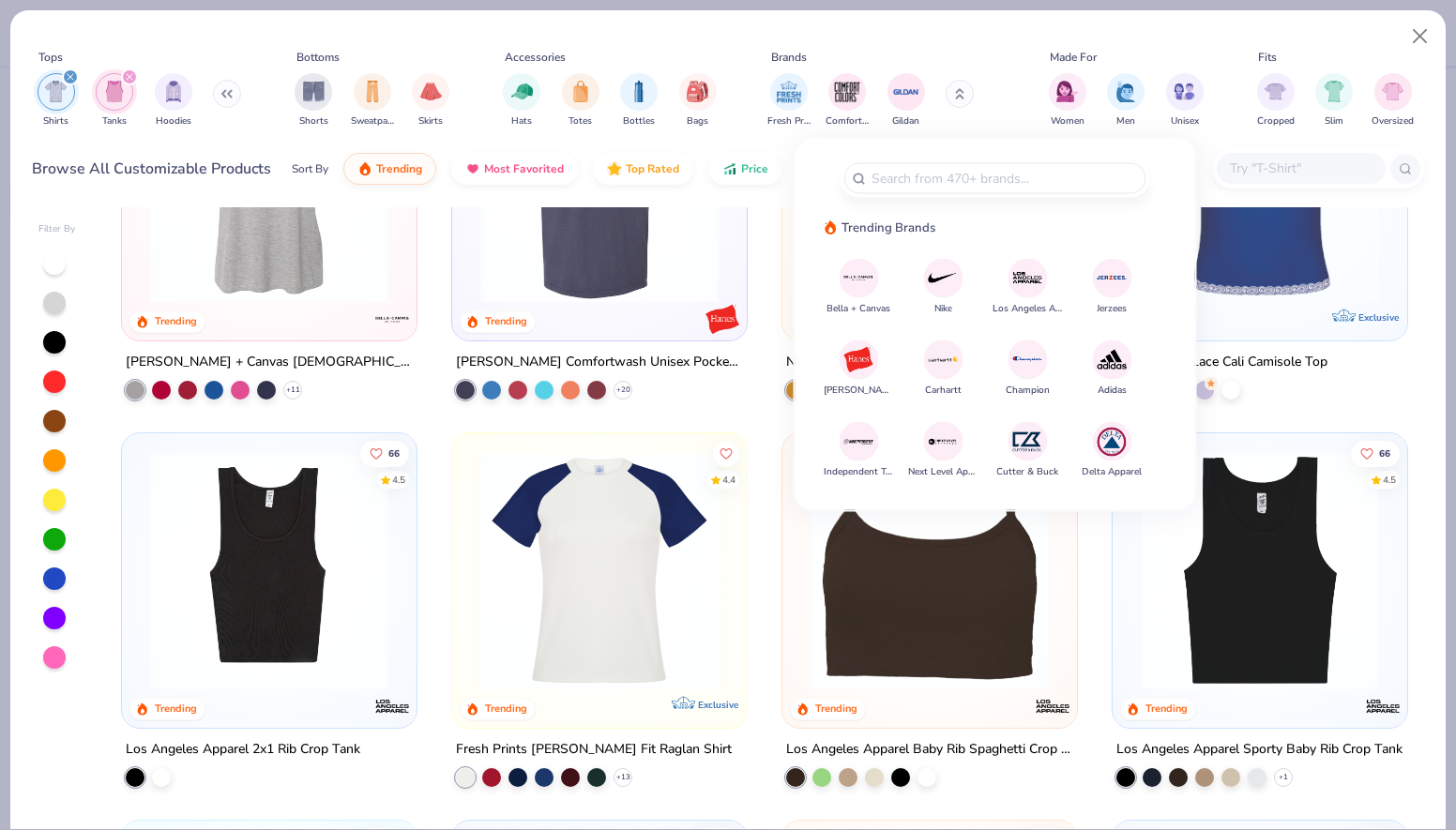
click at [961, 99] on button at bounding box center [960, 94] width 28 height 28
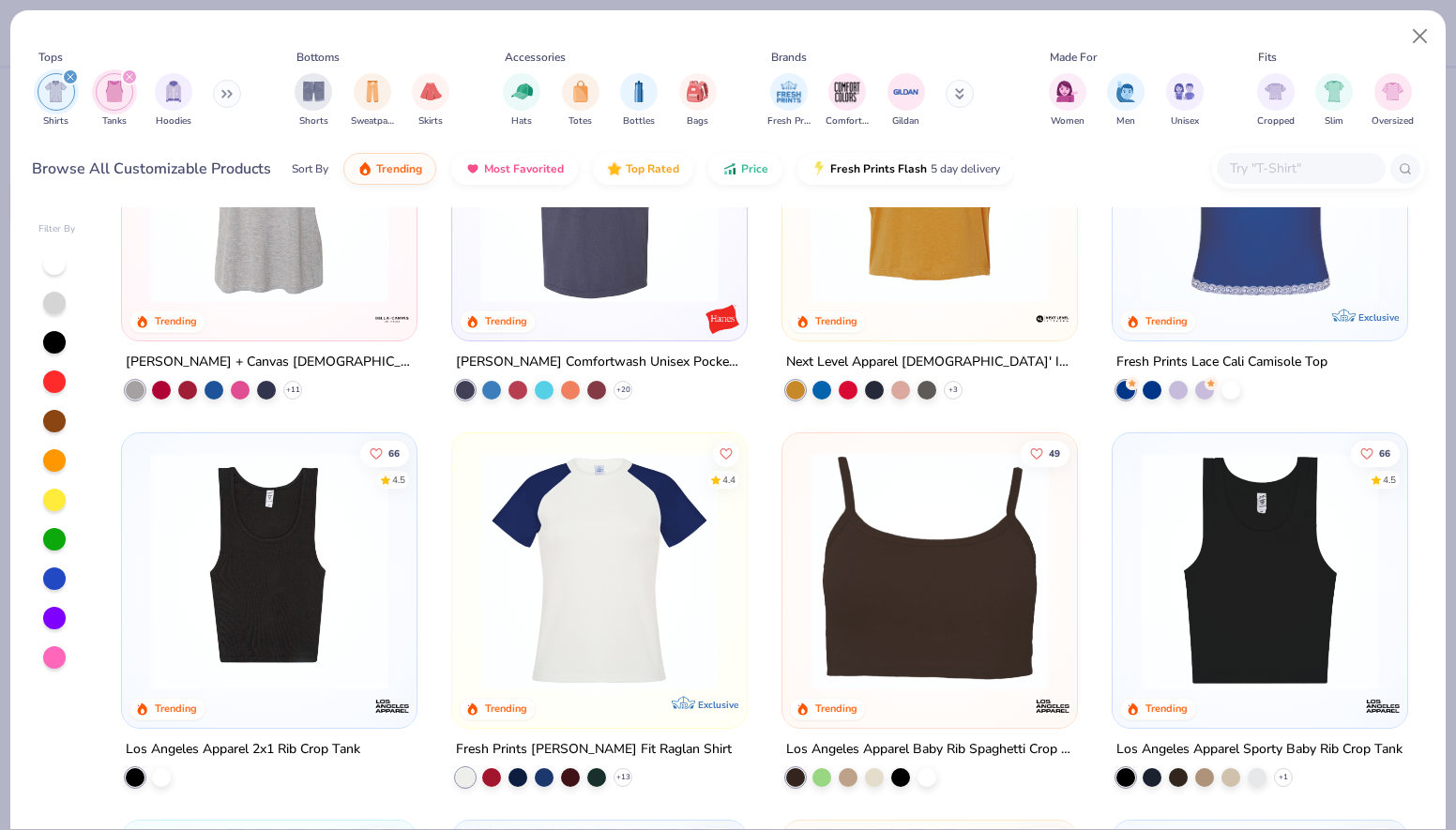
click at [850, 573] on img at bounding box center [929, 571] width 257 height 238
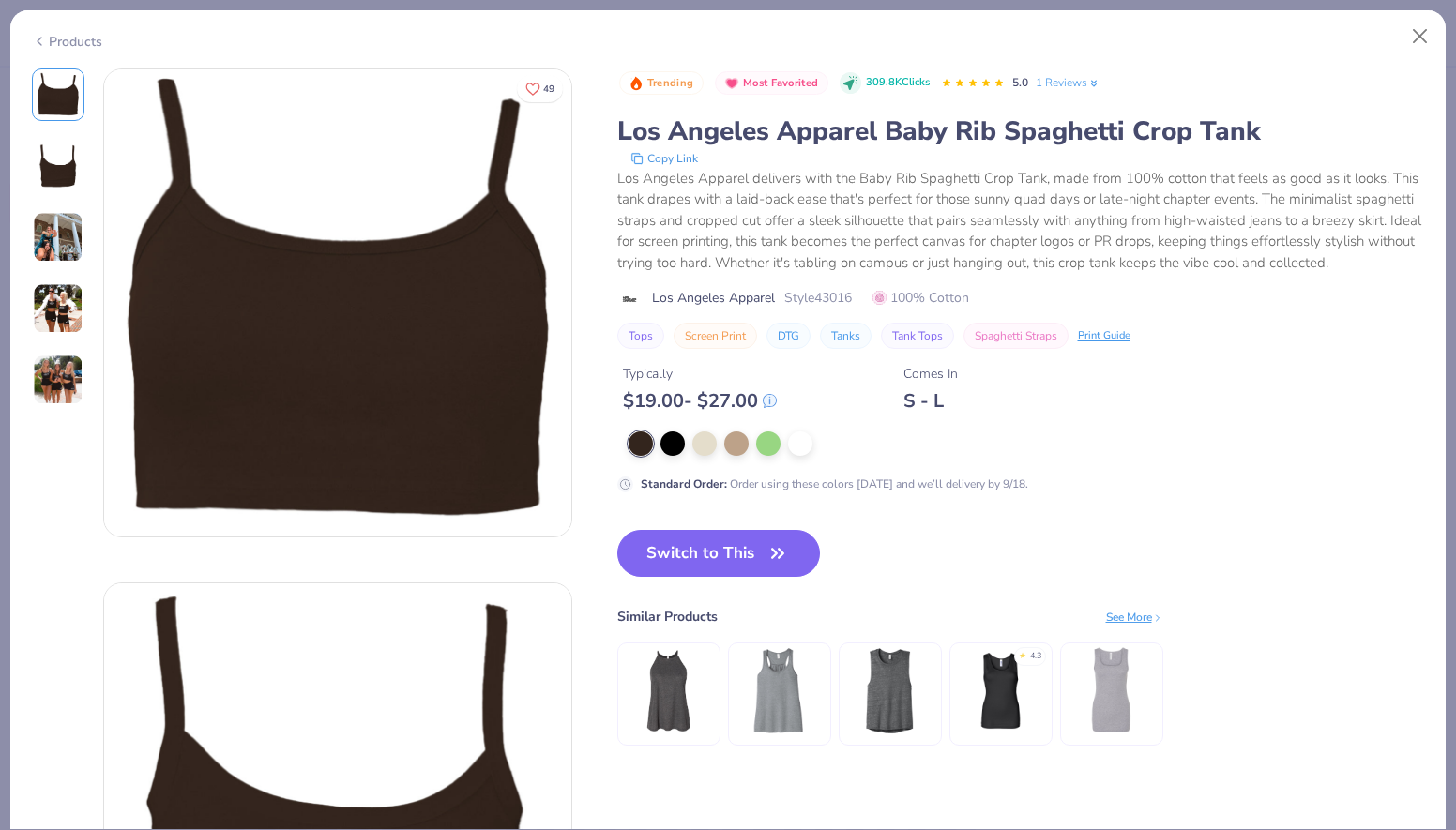
click at [46, 319] on img at bounding box center [58, 308] width 50 height 50
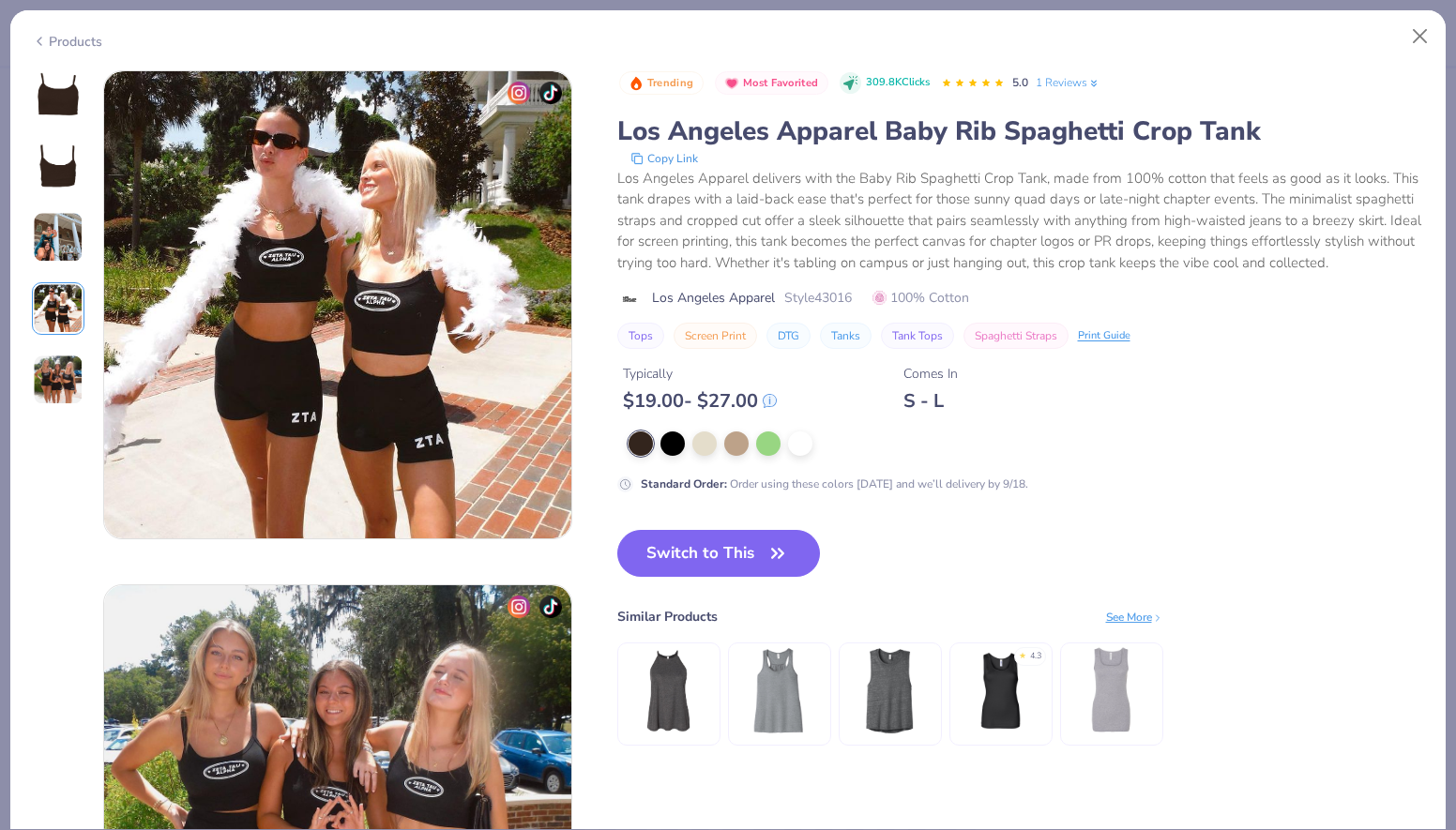
scroll to position [1542, 0]
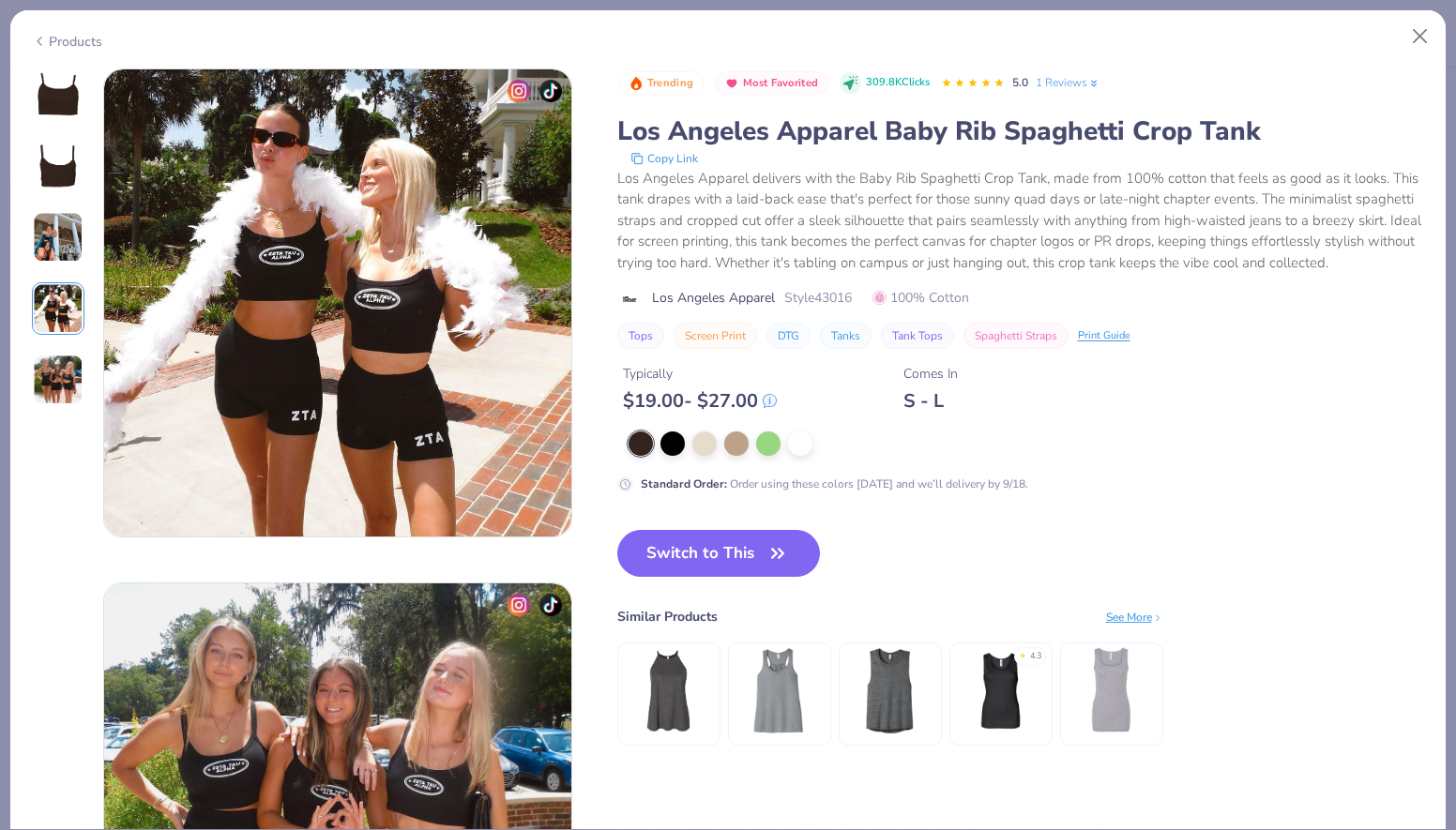
click at [70, 375] on img at bounding box center [58, 379] width 50 height 50
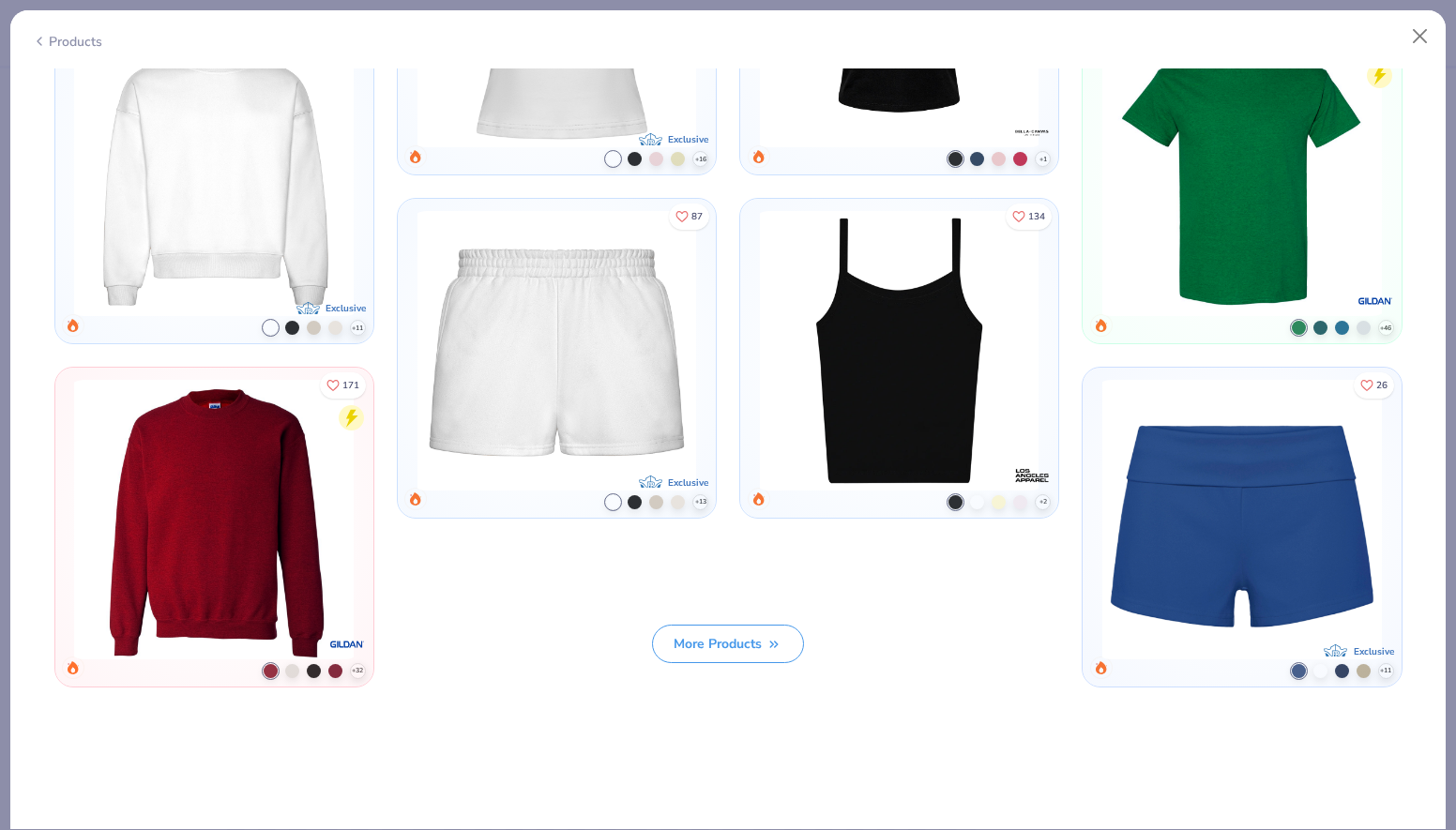
scroll to position [3246, 0]
